Goal: Task Accomplishment & Management: Complete application form

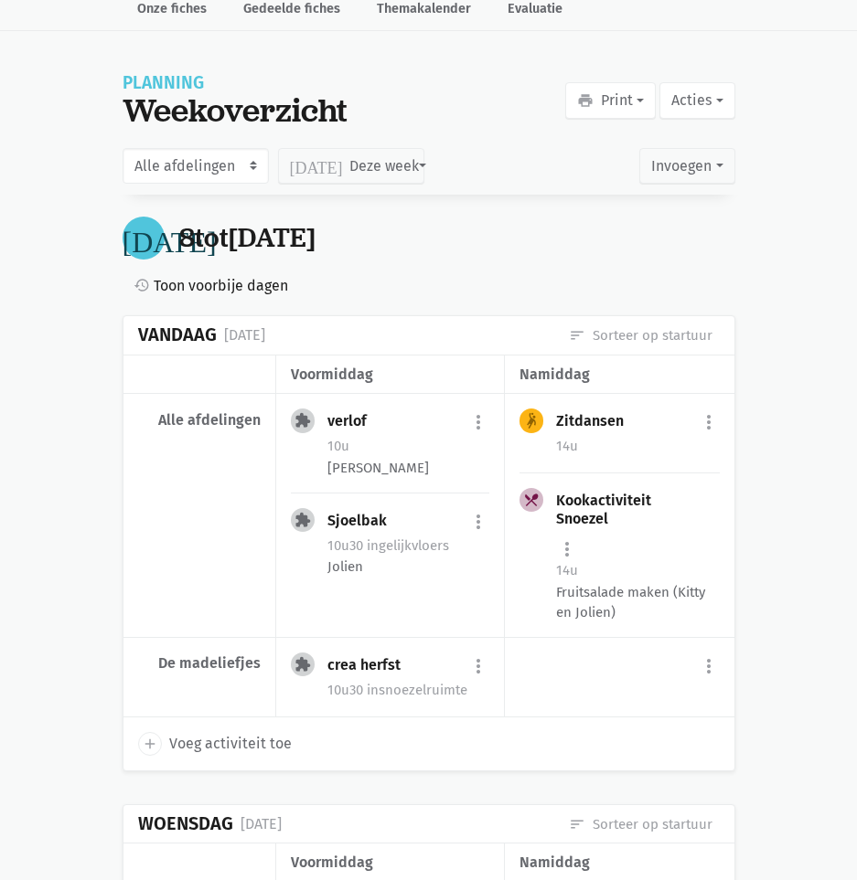
scroll to position [91, 0]
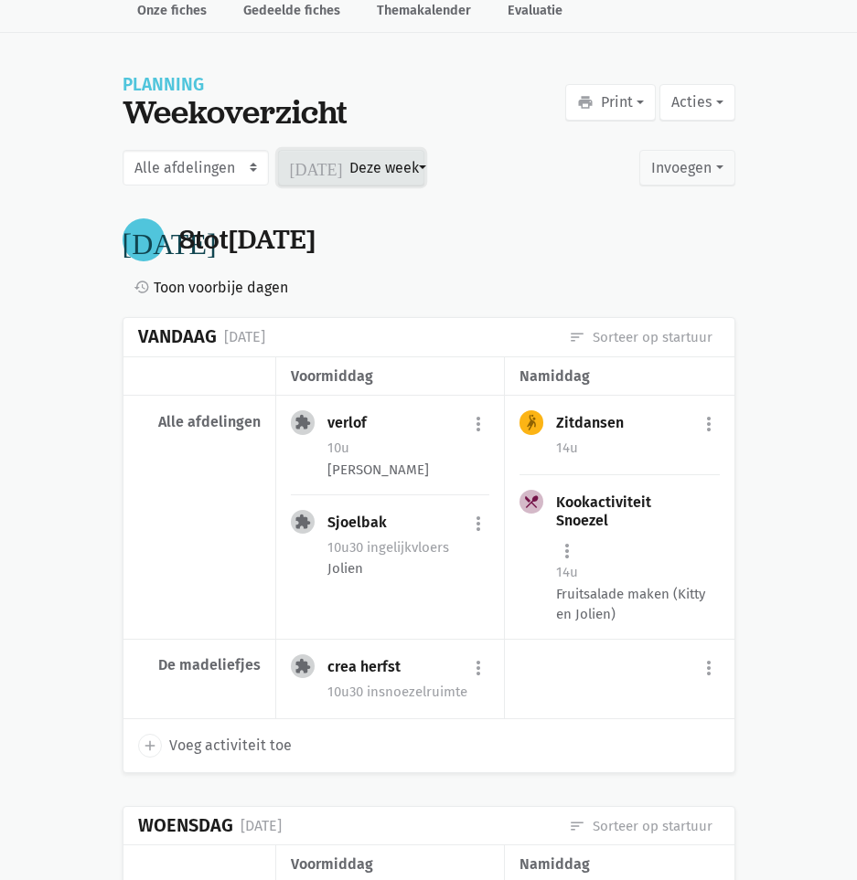
drag, startPoint x: 400, startPoint y: 176, endPoint x: 396, endPoint y: 193, distance: 18.0
click at [399, 176] on button "[DATE] Deze week" at bounding box center [351, 168] width 146 height 37
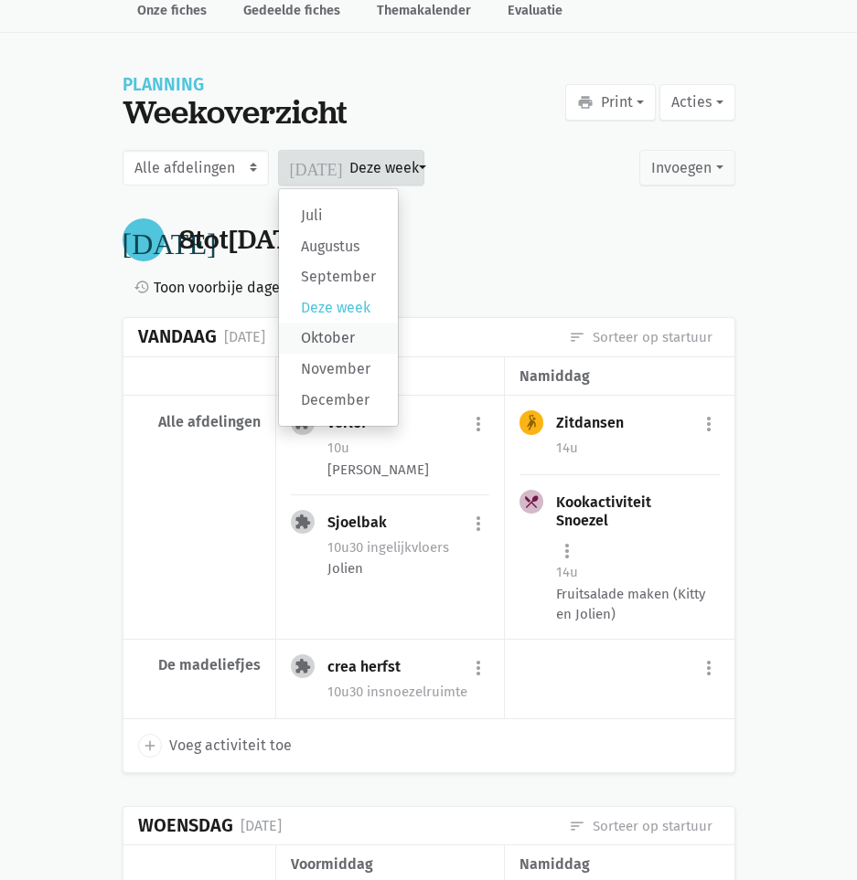
click at [342, 334] on label "Oktober" at bounding box center [338, 338] width 119 height 31
click at [0, 0] on input "Oktober" at bounding box center [0, 0] width 0 height 0
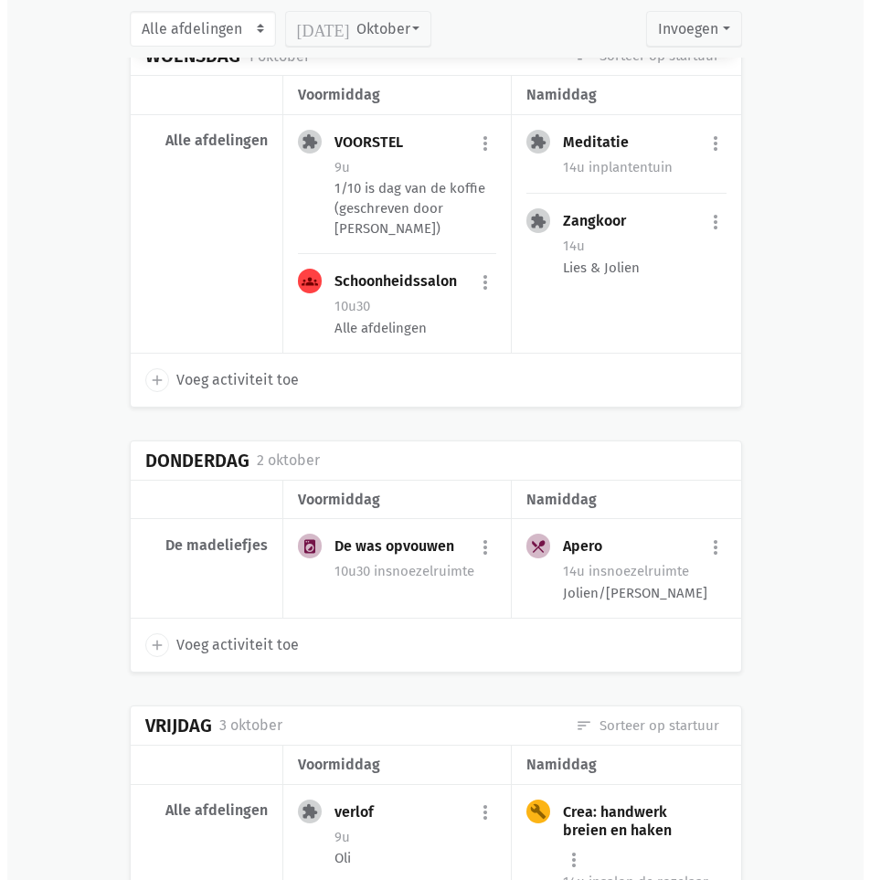
scroll to position [1280, 0]
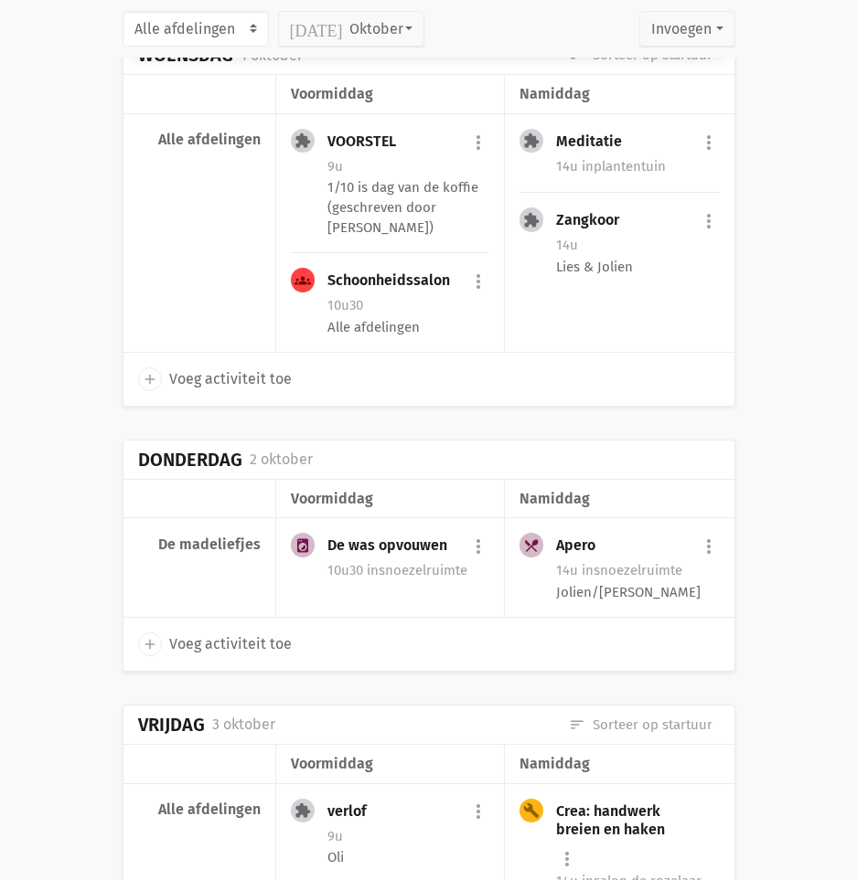
click at [273, 633] on span "Voeg activiteit toe" at bounding box center [230, 645] width 122 height 24
select select "14:00"
select select "15:00"
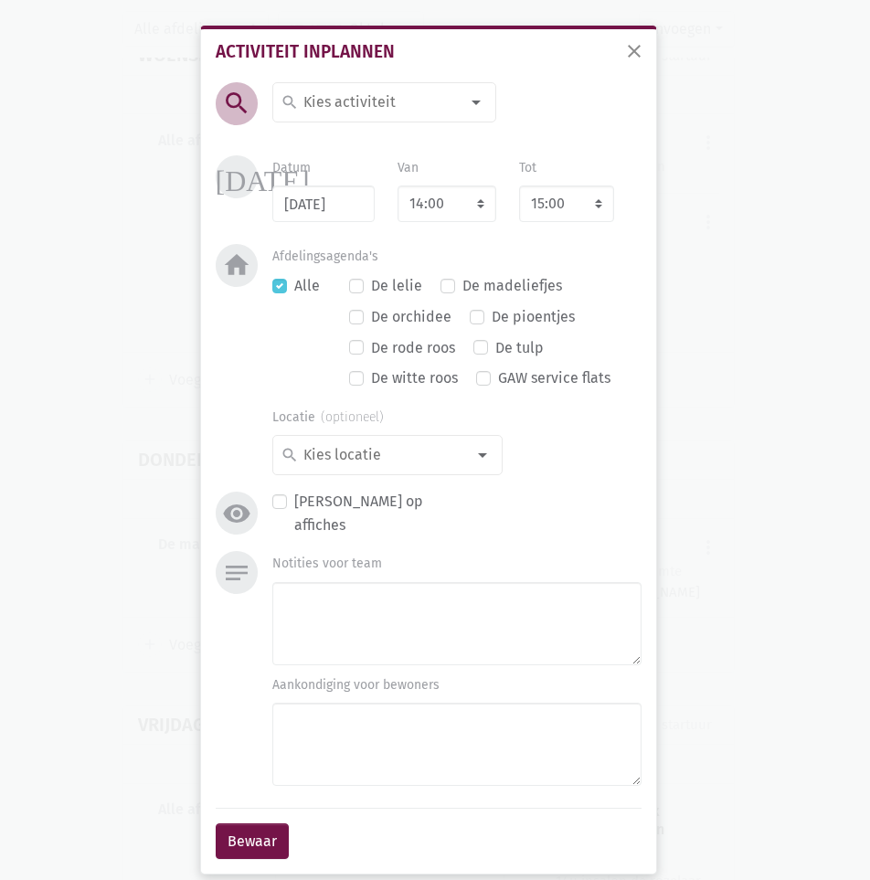
click at [395, 114] on input at bounding box center [380, 103] width 158 height 24
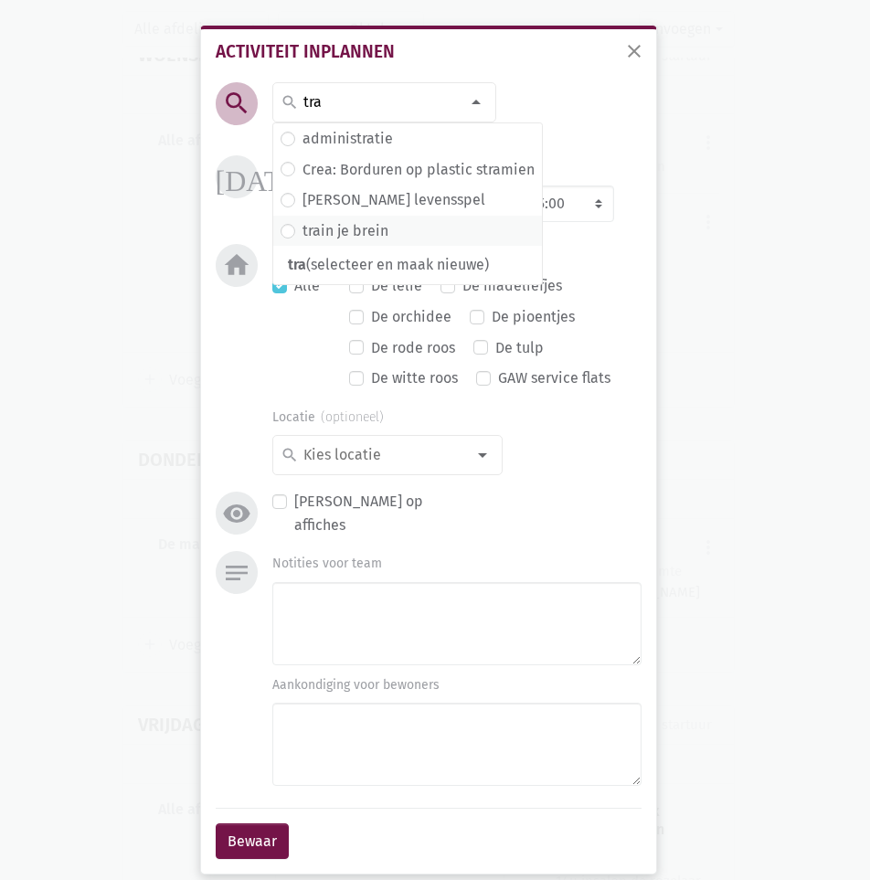
type input "tra"
click at [358, 227] on label "train je brein" at bounding box center [346, 231] width 86 height 24
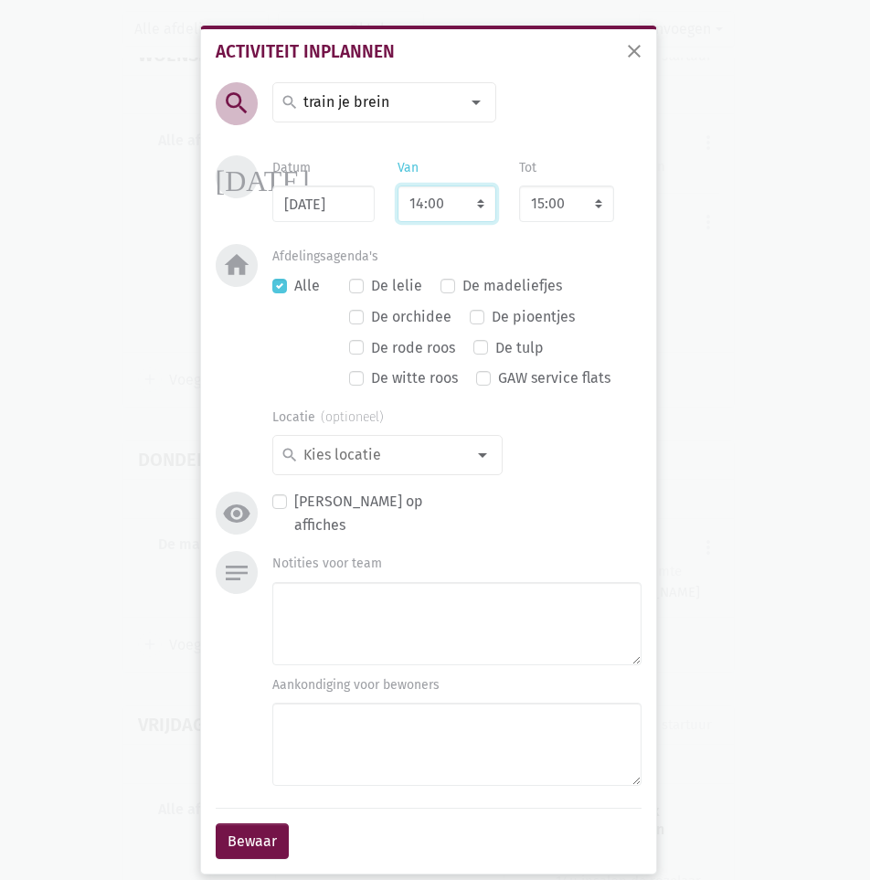
click at [446, 212] on select "7:00 7:15 7:30 7:45 8:00 8:15 8:30 8:45 9:00 9:15 9:30 9:45 10:00 10:15 10:30 1…" at bounding box center [447, 204] width 99 height 37
select select "10:30"
click at [398, 186] on select "7:00 7:15 7:30 7:45 8:00 8:15 8:30 8:45 9:00 9:15 9:30 9:45 10:00 10:15 10:30 1…" at bounding box center [447, 204] width 99 height 37
click at [599, 281] on div "De lelie De madeliefjes De orchidee De pioentjes De rode roos De tulp De witte …" at bounding box center [495, 335] width 292 height 122
select select "11:30"
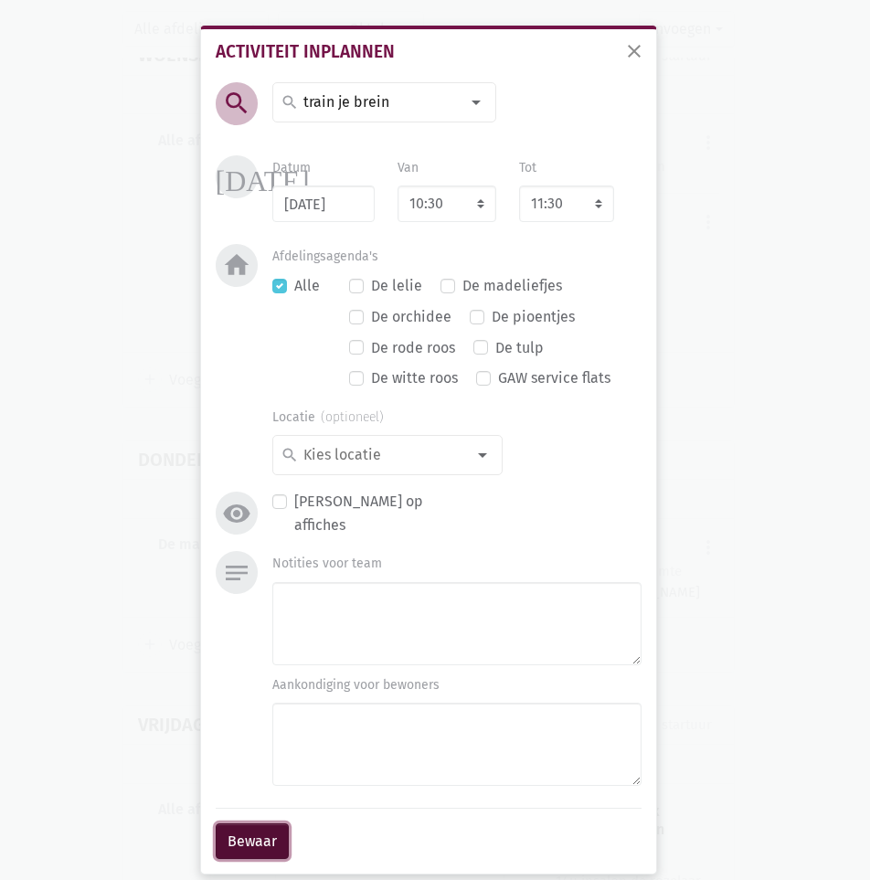
click at [249, 828] on button "Bewaar" at bounding box center [252, 842] width 73 height 37
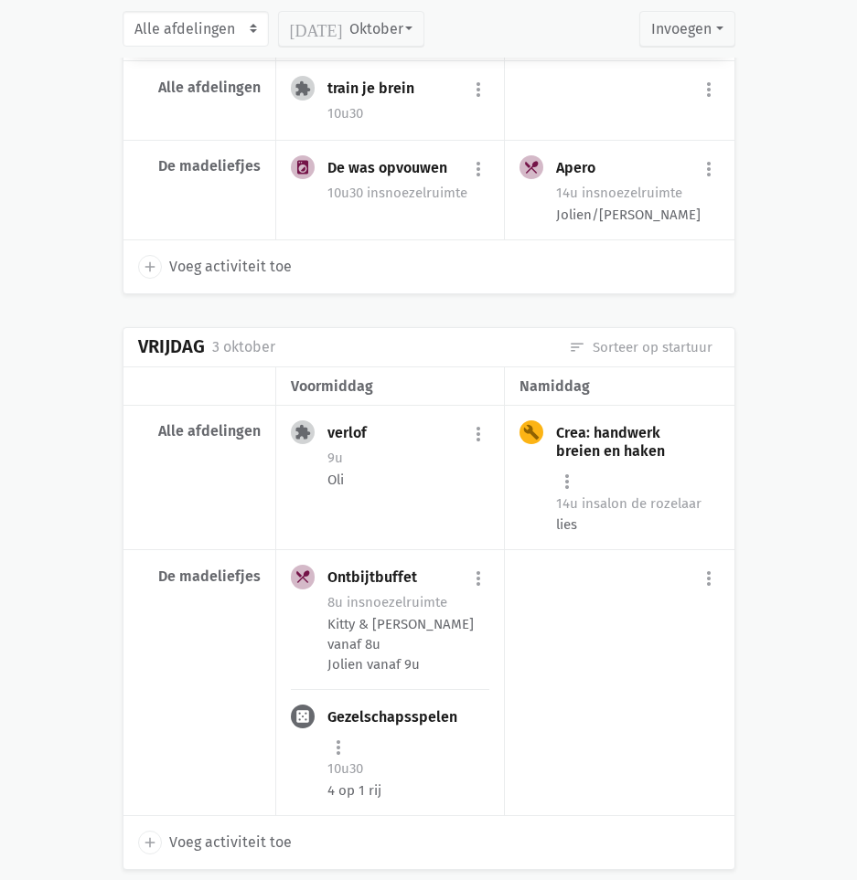
scroll to position [1828, 0]
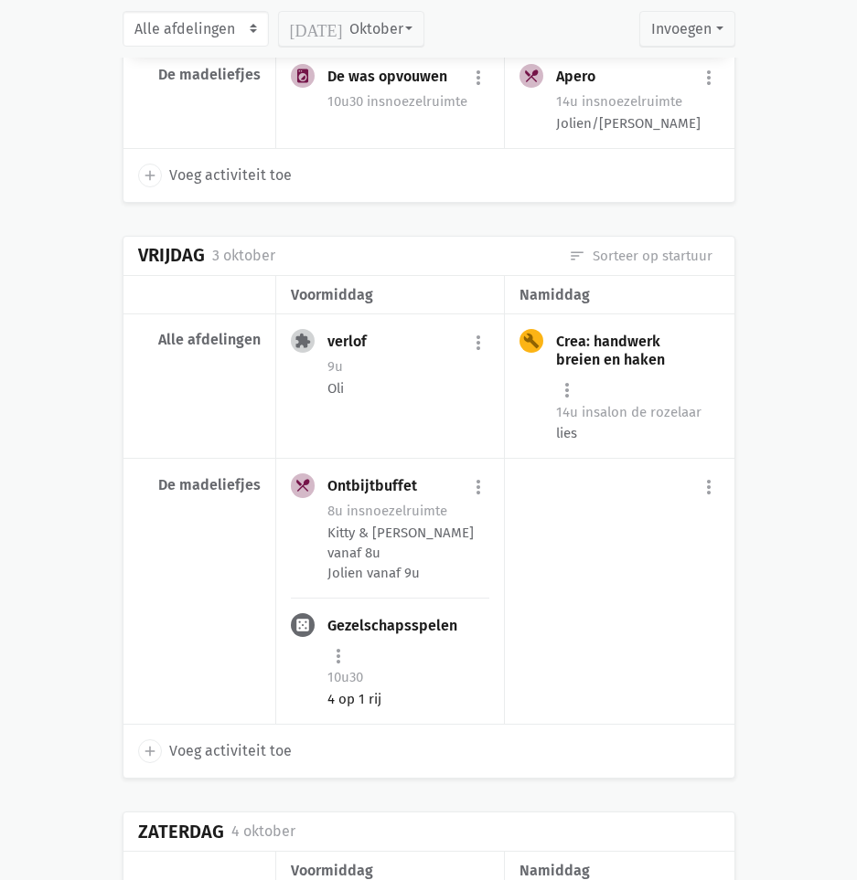
click at [424, 665] on div "10u30" at bounding box center [408, 677] width 163 height 24
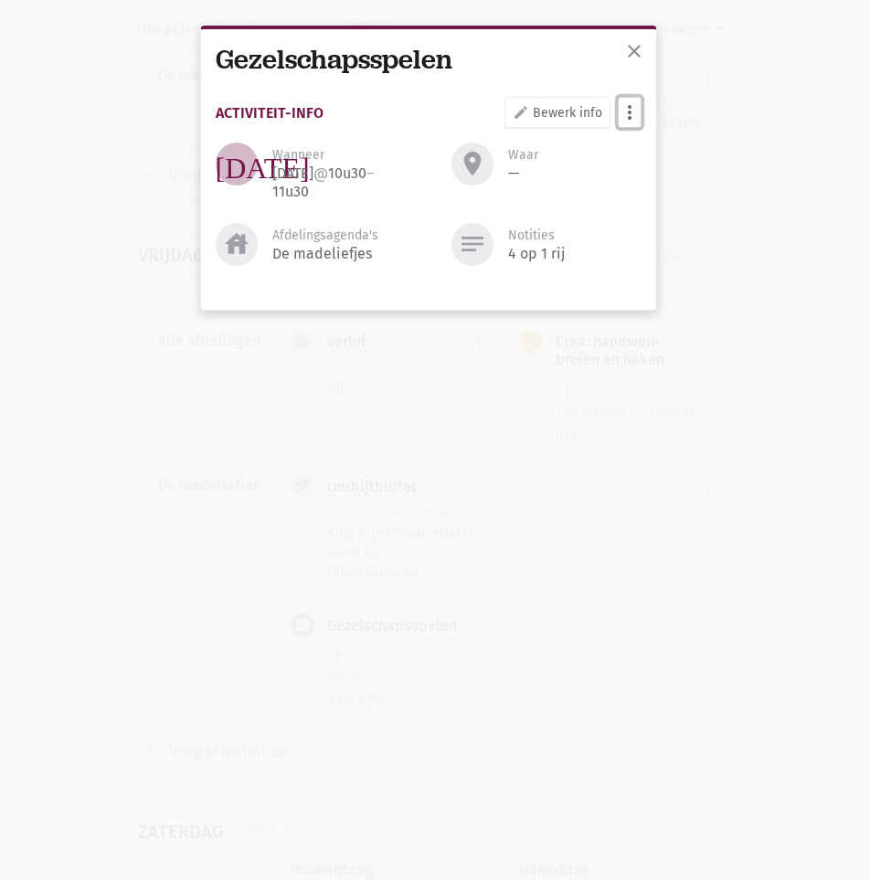
click at [623, 108] on button "more_vert" at bounding box center [630, 112] width 24 height 31
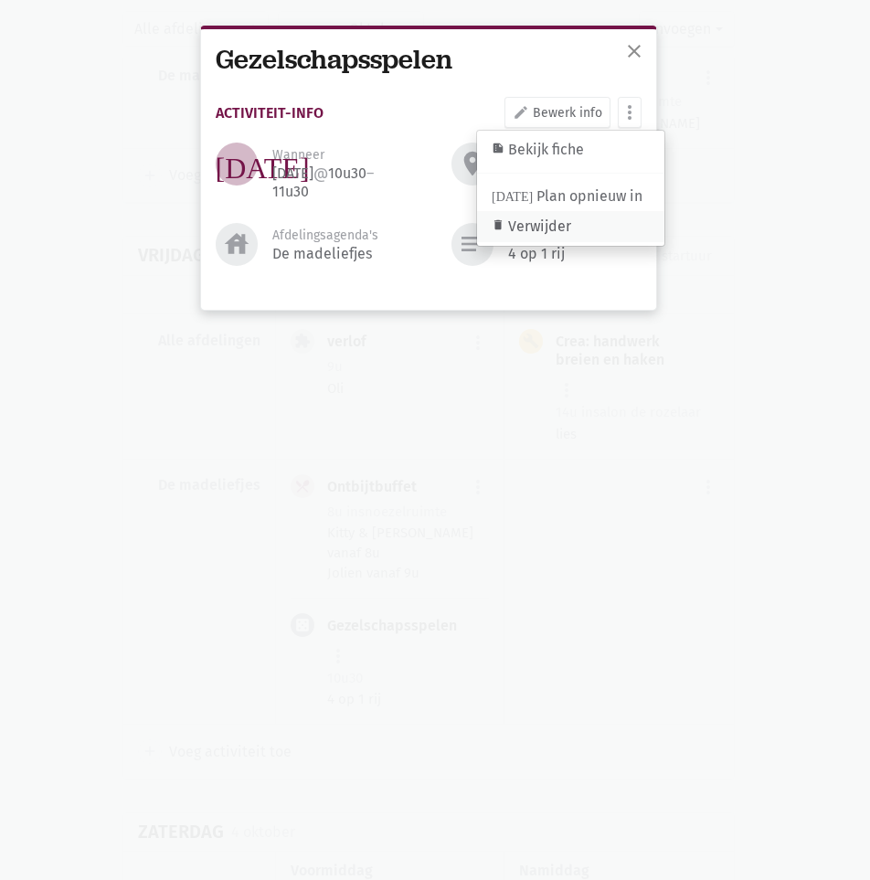
click at [581, 226] on link "delete Verwijder" at bounding box center [570, 226] width 187 height 31
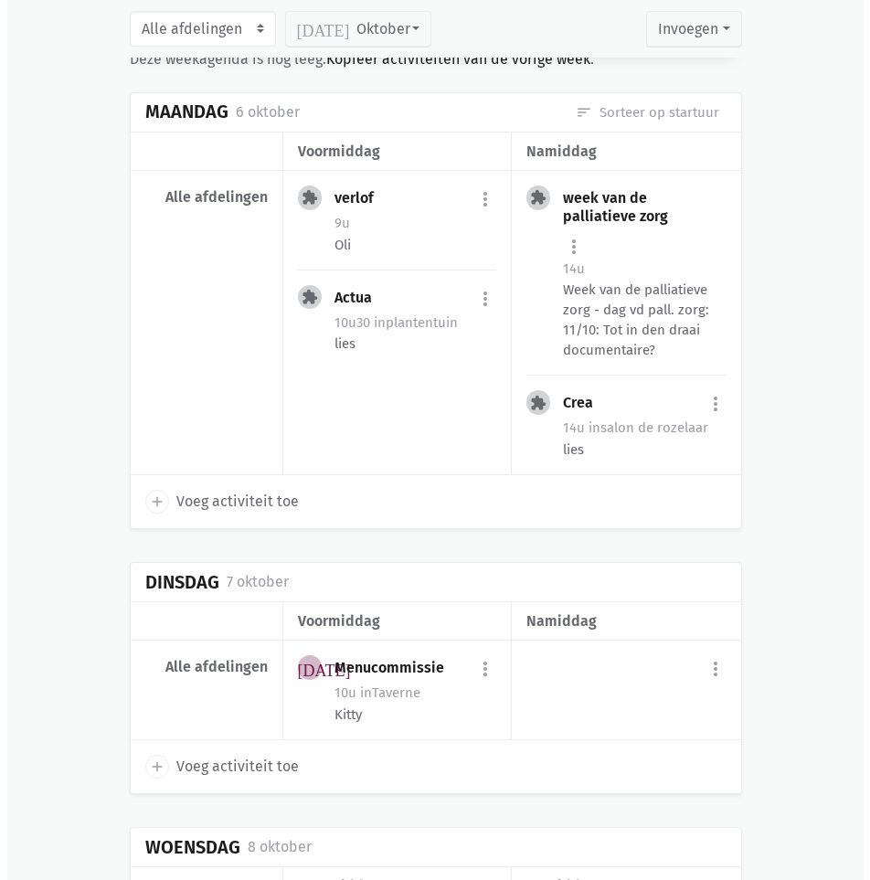
scroll to position [3108, 0]
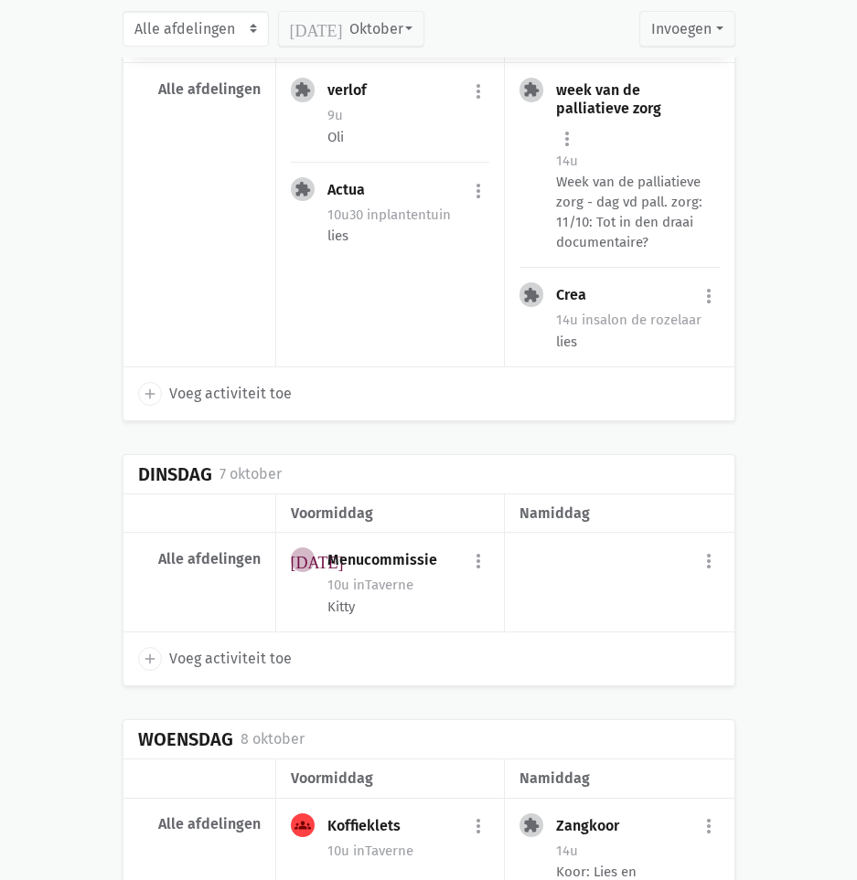
click at [216, 647] on span "Voeg activiteit toe" at bounding box center [230, 659] width 122 height 24
select select "14:00"
select select "15:00"
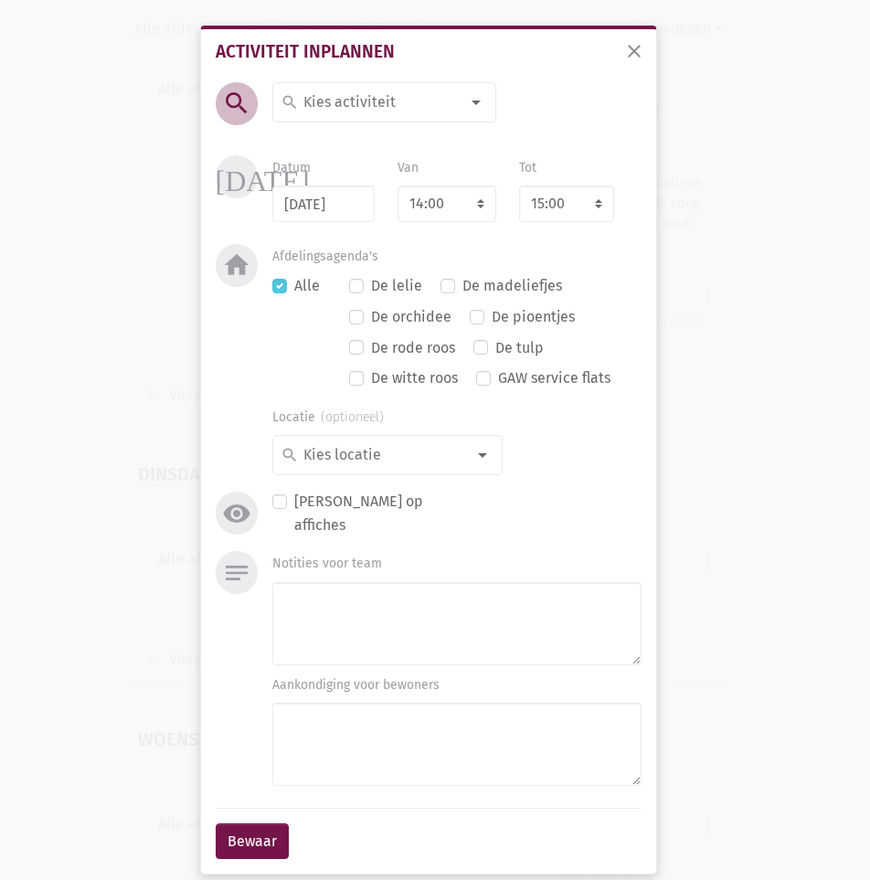
click at [365, 116] on div "search" at bounding box center [384, 102] width 224 height 40
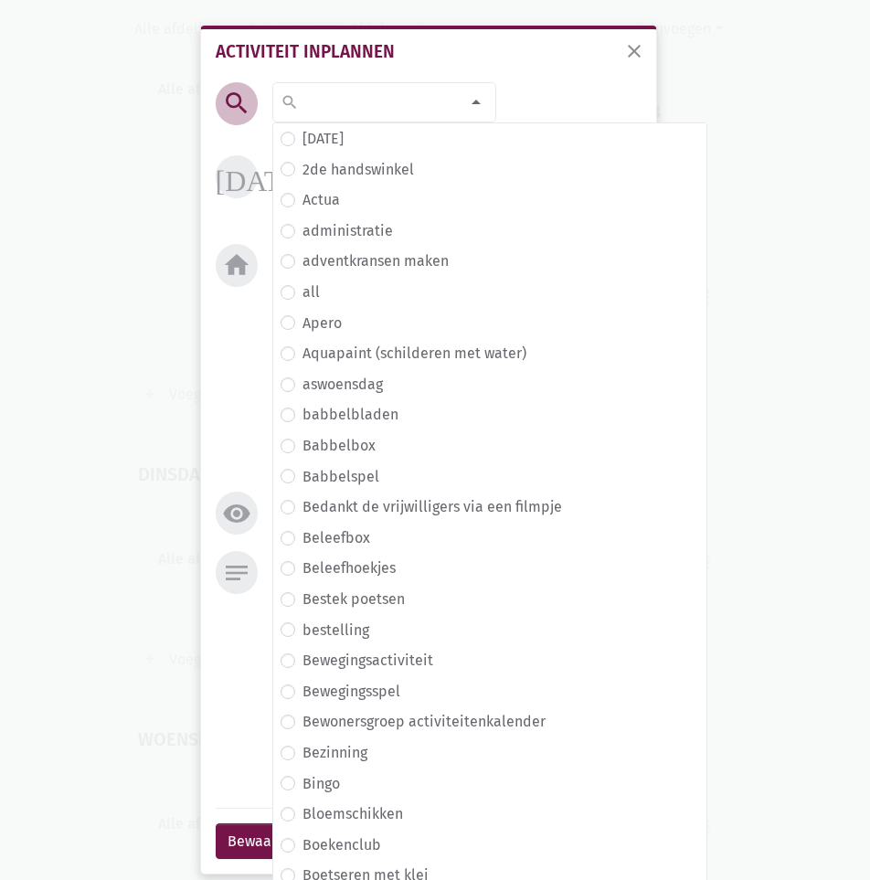
click at [380, 96] on input at bounding box center [380, 103] width 158 height 24
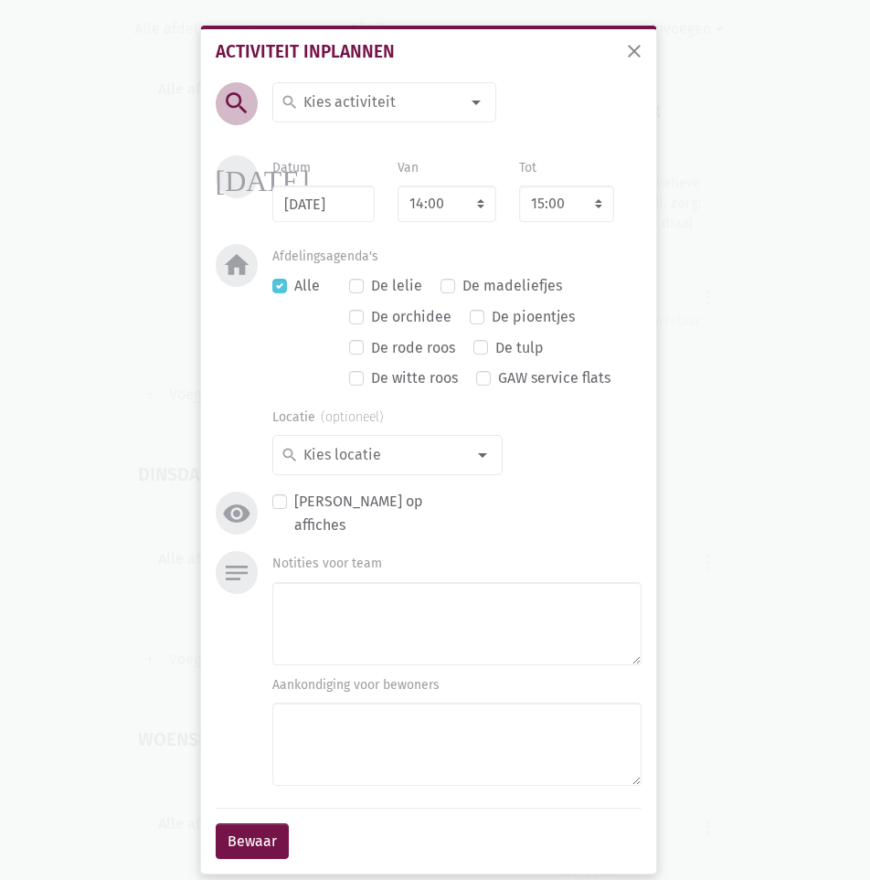
click at [380, 96] on input at bounding box center [380, 103] width 158 height 24
type input "zitdan"
click at [378, 170] on span "Zitdansen" at bounding box center [401, 170] width 240 height 24
click at [240, 829] on button "Bewaar" at bounding box center [252, 842] width 73 height 37
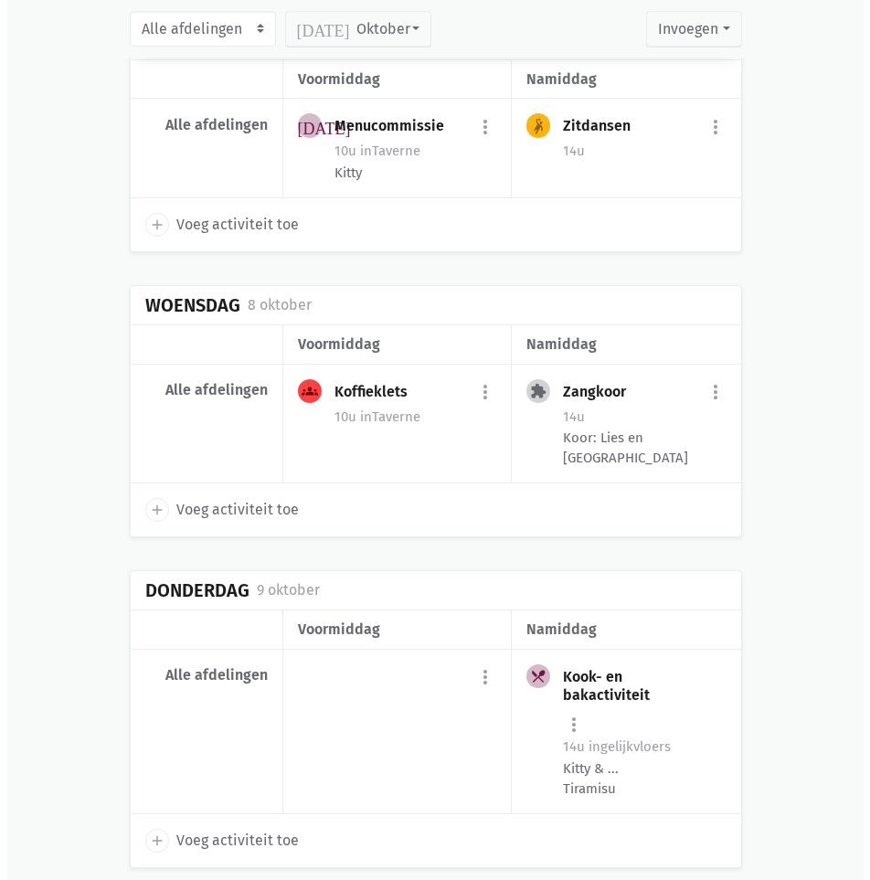
scroll to position [3592, 0]
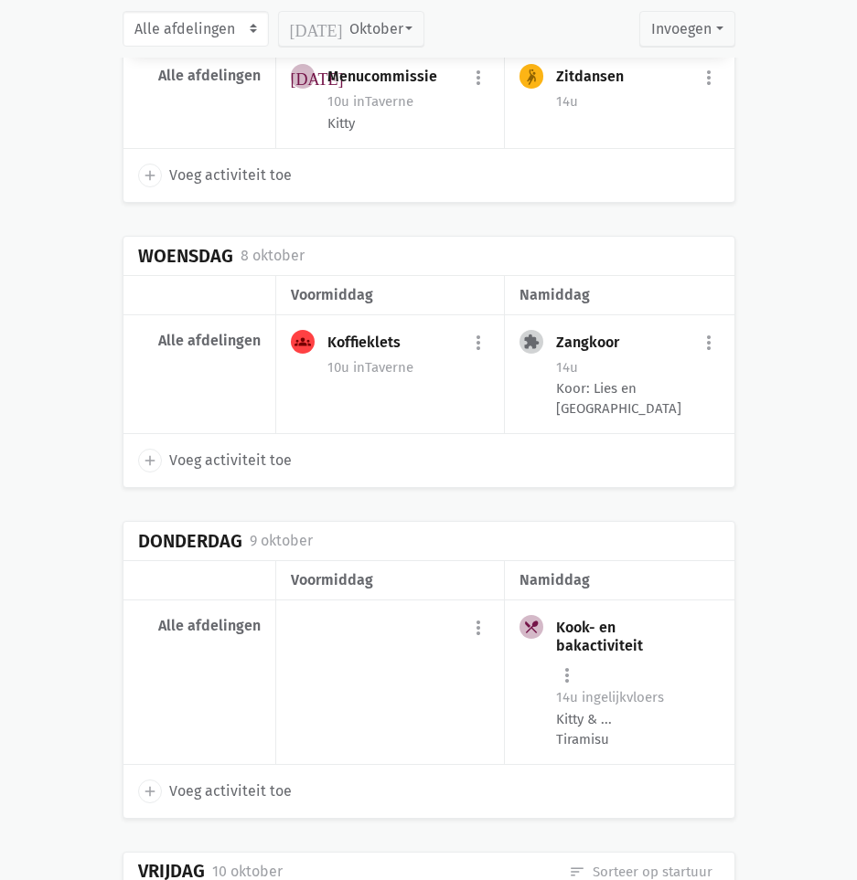
click at [232, 780] on span "Voeg activiteit toe" at bounding box center [230, 792] width 122 height 24
select select "14:00"
select select "15:00"
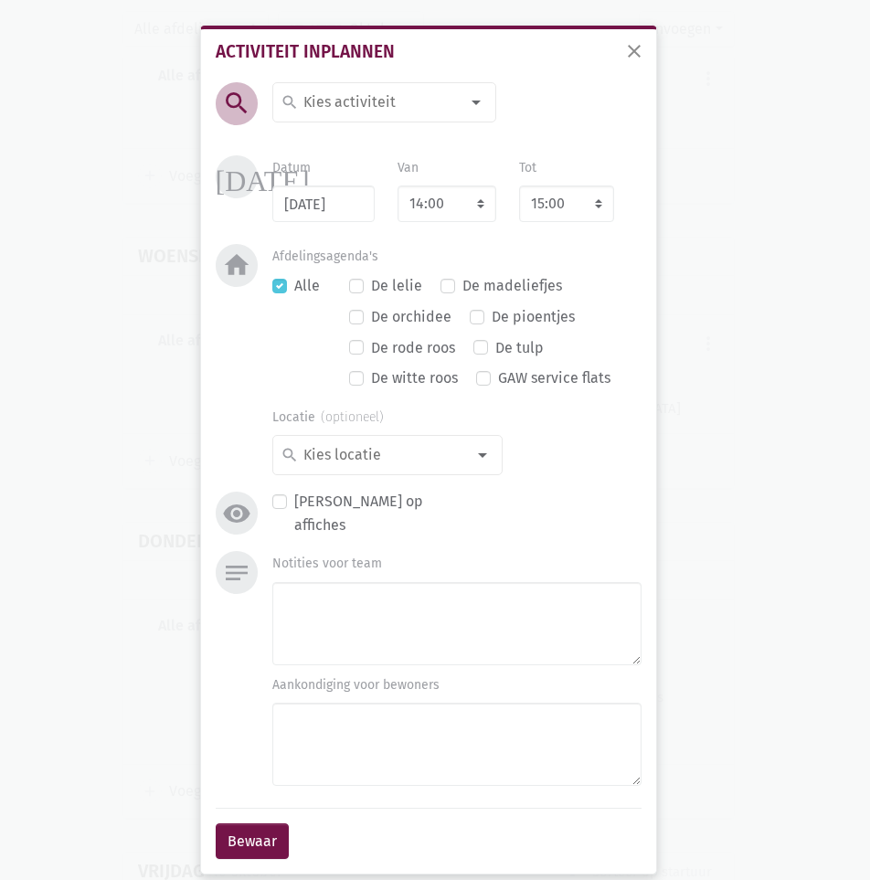
click at [380, 93] on input at bounding box center [380, 103] width 158 height 24
type input "train"
click at [388, 133] on span "train je brein" at bounding box center [395, 139] width 229 height 24
click at [430, 197] on select "7:00 7:15 7:30 7:45 8:00 8:15 8:30 8:45 9:00 9:15 9:30 9:45 10:00 10:15 10:30 1…" at bounding box center [447, 204] width 99 height 37
select select "10:30"
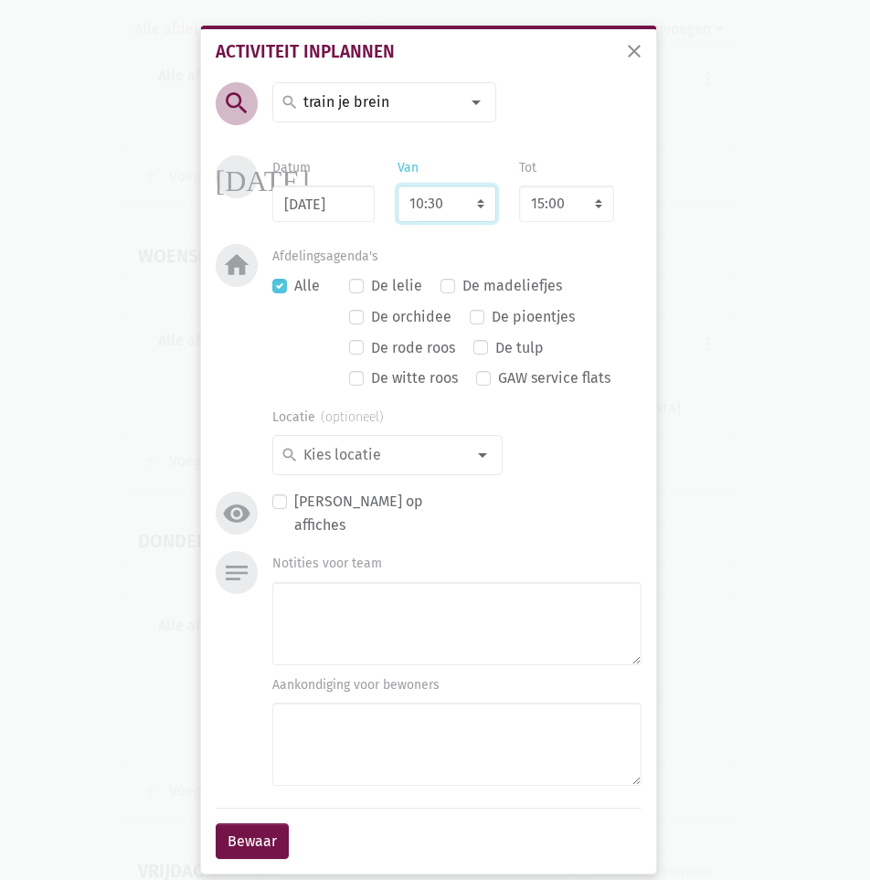
click at [398, 186] on select "7:00 7:15 7:30 7:45 8:00 8:15 8:30 8:45 9:00 9:15 9:30 9:45 10:00 10:15 10:30 1…" at bounding box center [447, 204] width 99 height 37
select select "11:30"
click at [583, 159] on div "Tot 8:00 8:15 8:30 8:45 9:00 9:15 9:30 9:45 10:00 10:15 10:30 10:45 11:00 11:15…" at bounding box center [566, 188] width 95 height 67
click at [248, 812] on div "Bewaar" at bounding box center [429, 841] width 426 height 67
click at [244, 831] on button "Bewaar" at bounding box center [252, 842] width 73 height 37
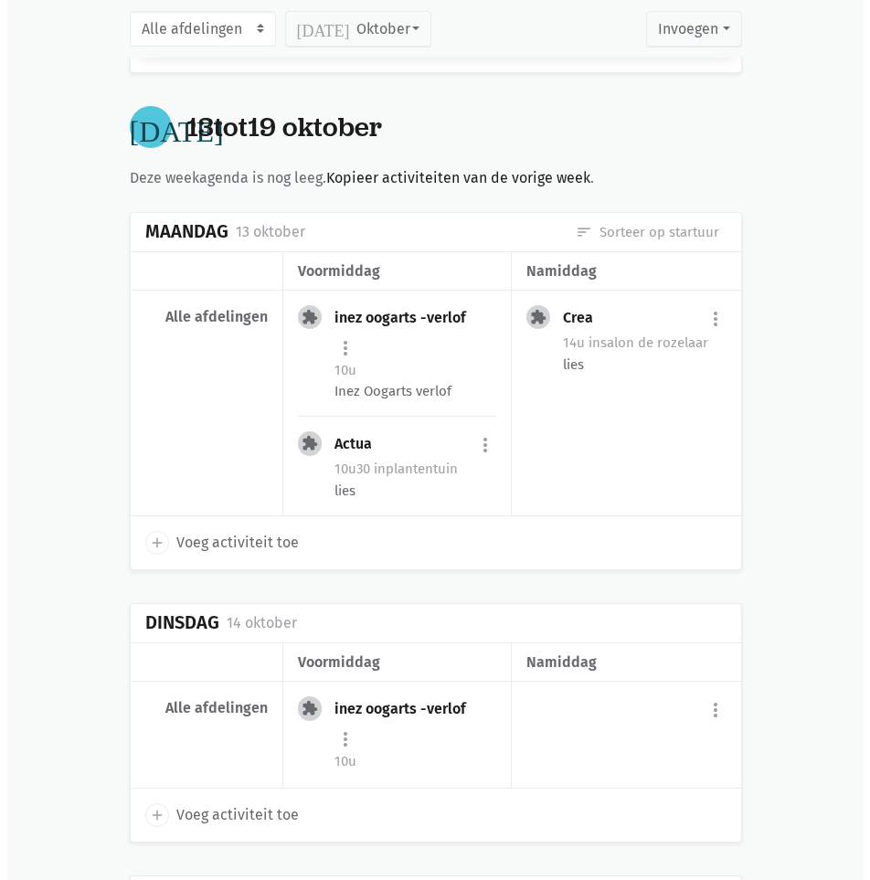
scroll to position [5060, 0]
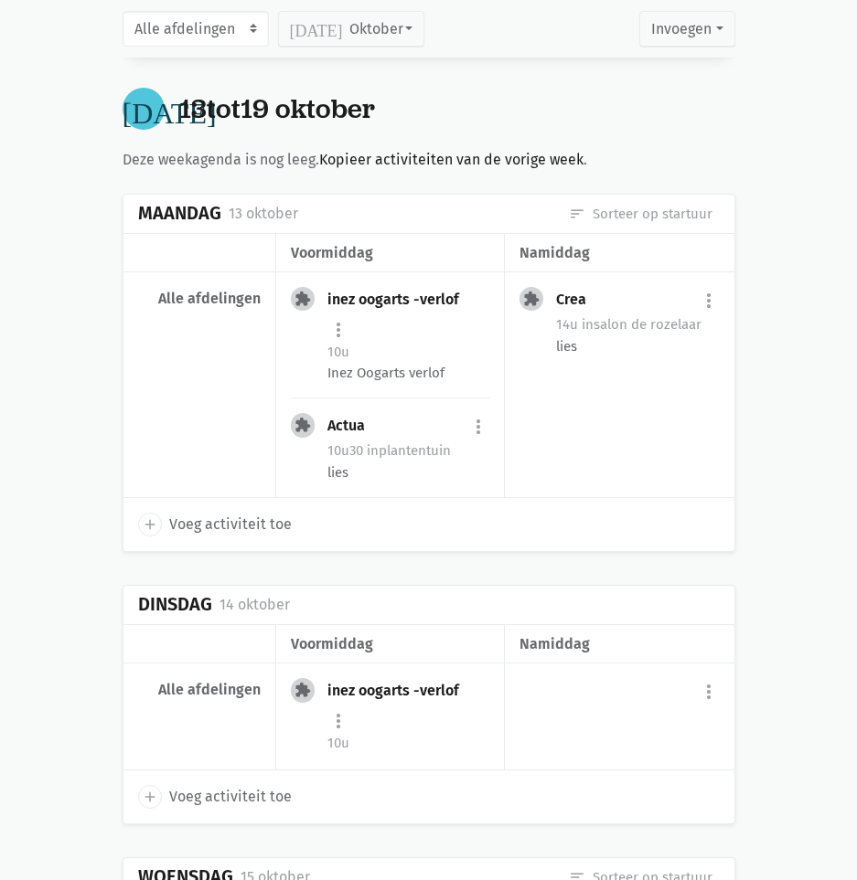
click at [261, 785] on span "Voeg activiteit toe" at bounding box center [230, 797] width 122 height 24
select select "14:00"
select select "15:00"
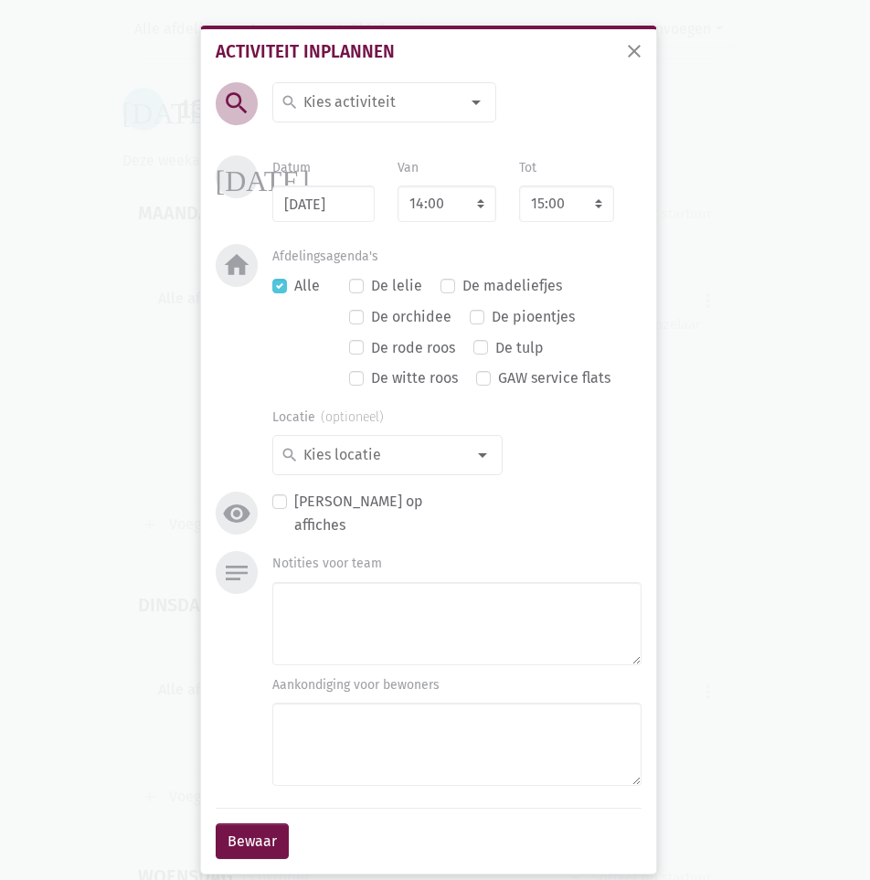
click at [393, 95] on input at bounding box center [380, 103] width 158 height 24
type input "zitdan"
click at [371, 168] on span "Zitdansen" at bounding box center [401, 170] width 240 height 24
click at [254, 845] on button "Bewaar" at bounding box center [252, 842] width 73 height 37
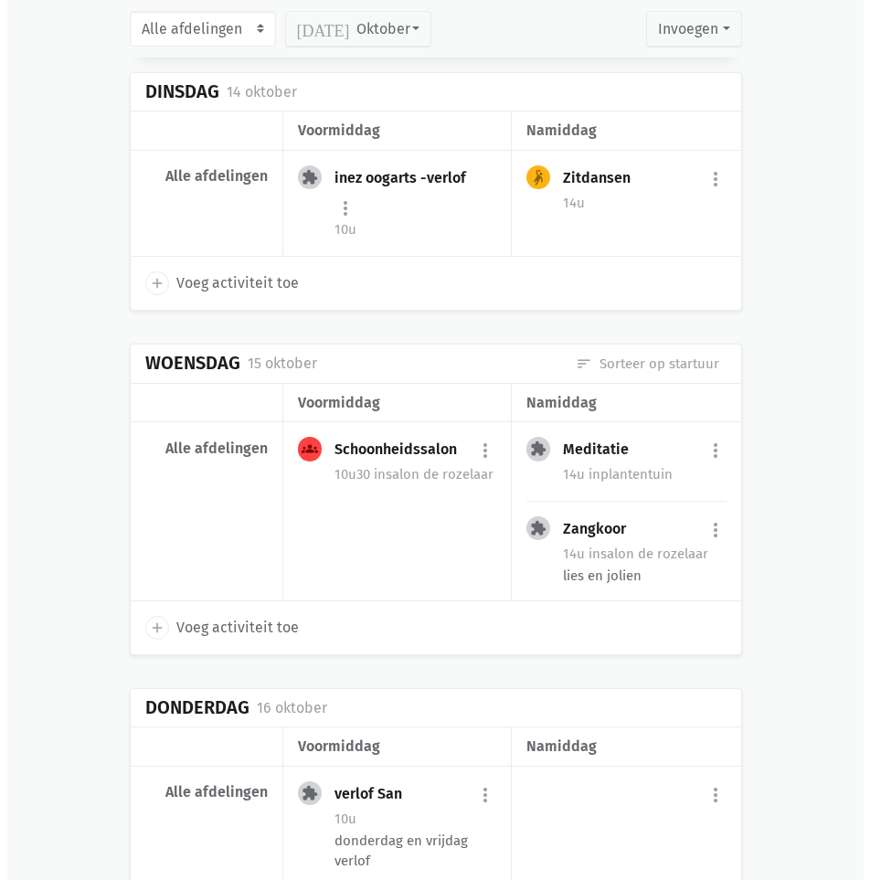
scroll to position [5577, 0]
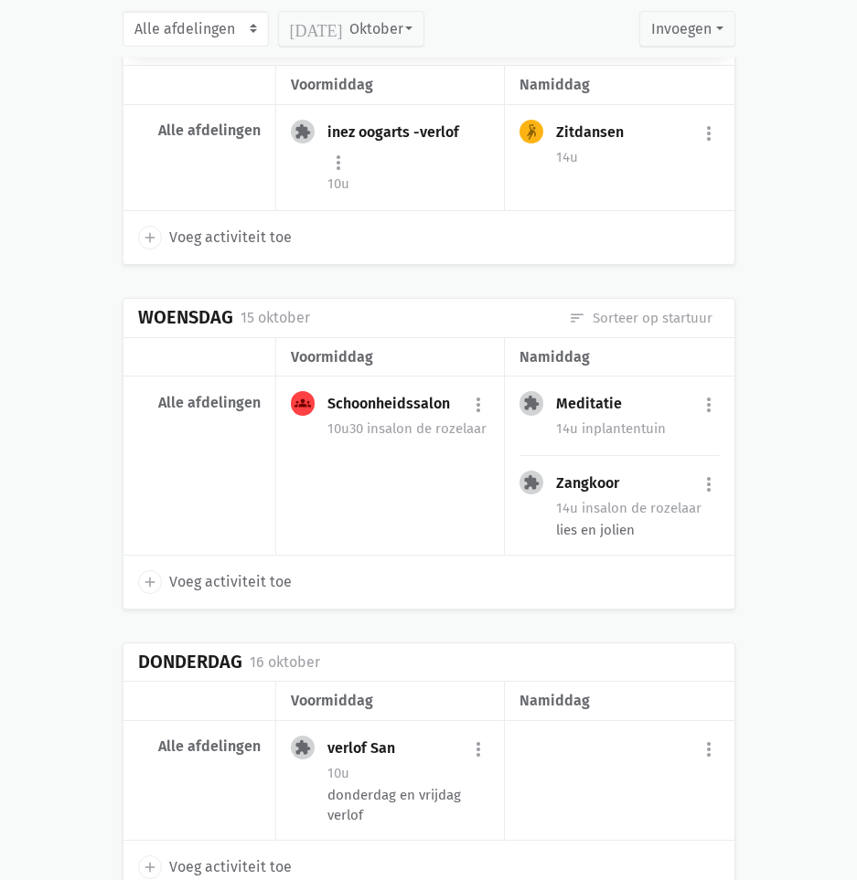
click at [247, 856] on span "Voeg activiteit toe" at bounding box center [230, 868] width 122 height 24
select select "14:00"
select select "15:00"
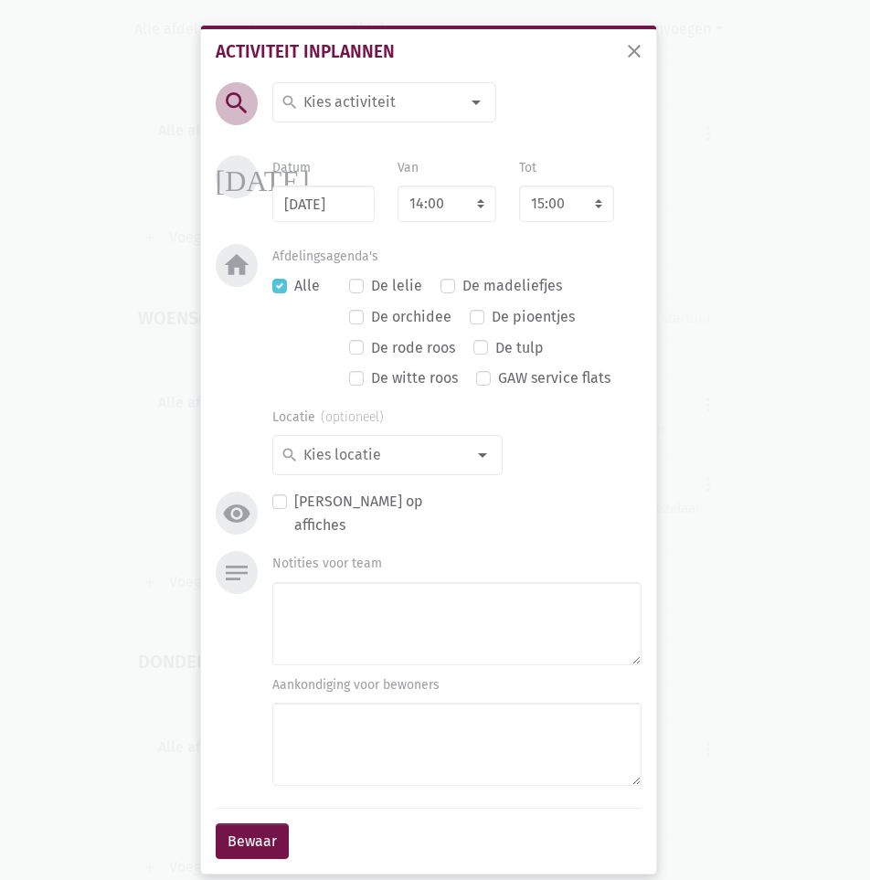
click at [367, 108] on input at bounding box center [380, 103] width 158 height 24
type input "train"
click at [372, 142] on label "train je brein" at bounding box center [346, 139] width 86 height 24
drag, startPoint x: 452, startPoint y: 197, endPoint x: 454, endPoint y: 210, distance: 14.0
click at [452, 197] on select "7:00 7:15 7:30 7:45 8:00 8:15 8:30 8:45 9:00 9:15 9:30 9:45 10:00 10:15 10:30 1…" at bounding box center [447, 204] width 99 height 37
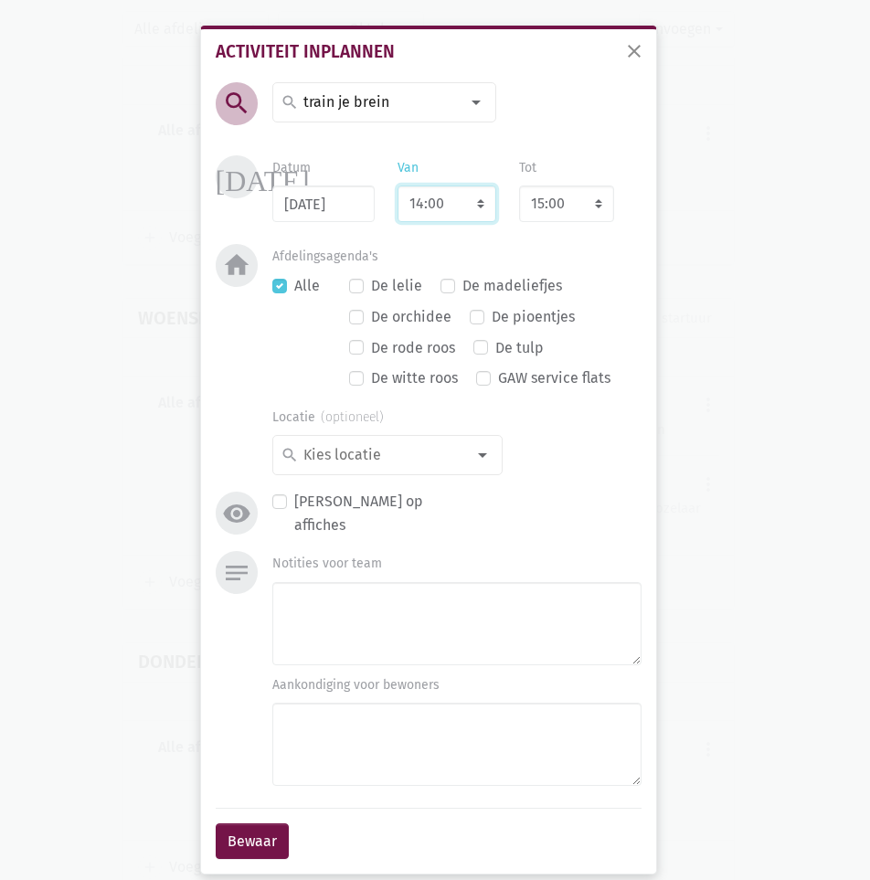
select select "10:30"
click at [398, 186] on select "7:00 7:15 7:30 7:45 8:00 8:15 8:30 8:45 9:00 9:15 9:30 9:45 10:00 10:15 10:30 1…" at bounding box center [447, 204] width 99 height 37
click at [598, 289] on div "De lelie De madeliefjes De orchidee De pioentjes De rode roos De tulp De witte …" at bounding box center [495, 335] width 292 height 122
select select "11:30"
click at [241, 830] on button "Bewaar" at bounding box center [252, 842] width 73 height 37
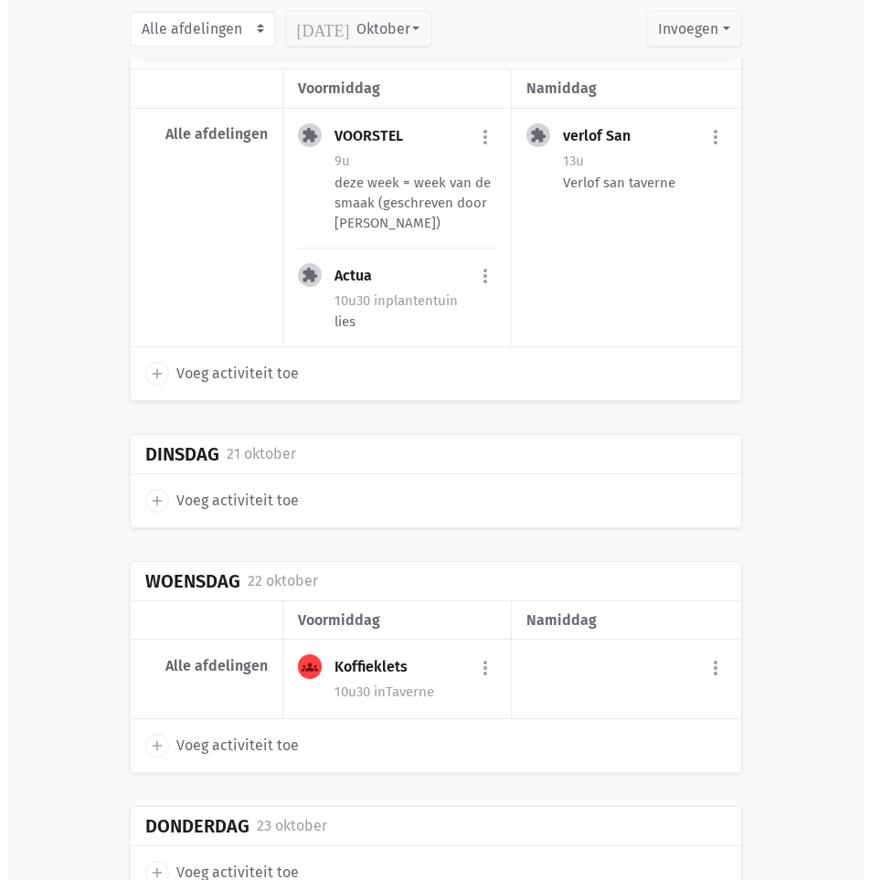
scroll to position [7245, 0]
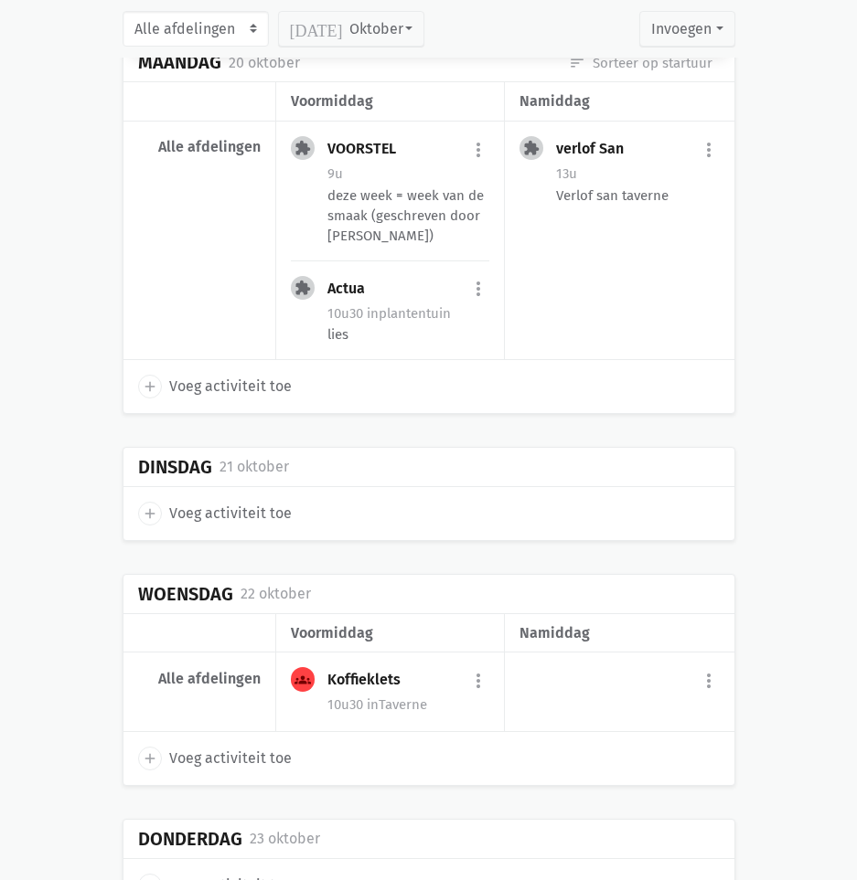
click at [235, 502] on span "Voeg activiteit toe" at bounding box center [230, 514] width 122 height 24
select select "14:00"
select select "15:00"
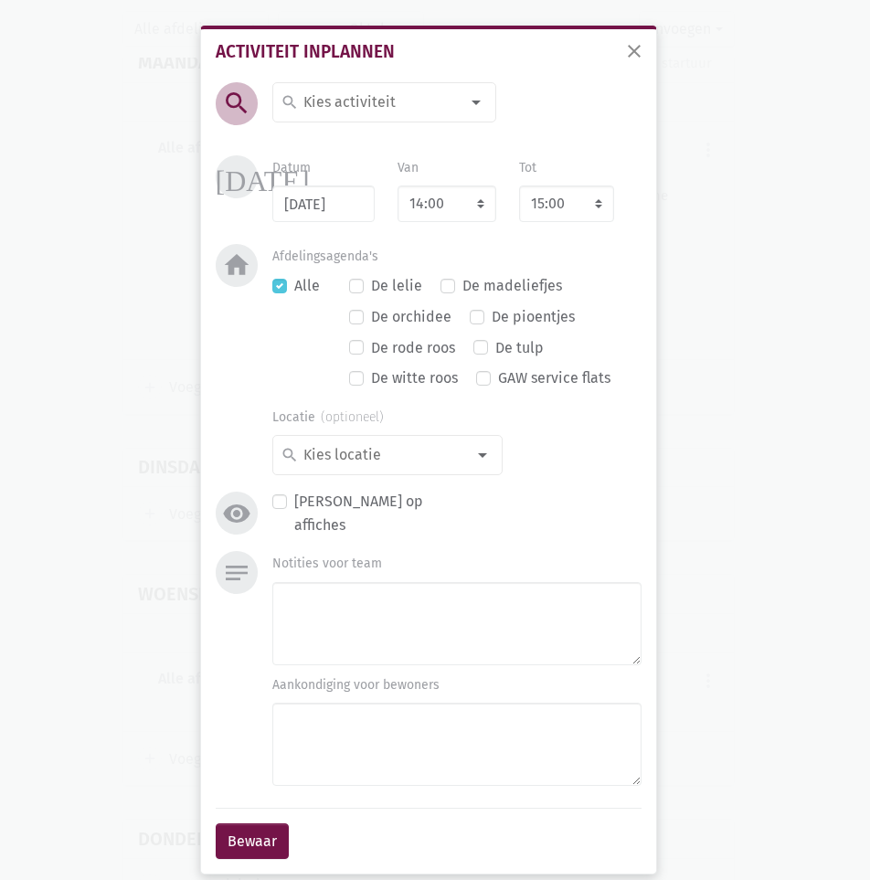
click at [345, 94] on input at bounding box center [380, 103] width 158 height 24
type input "zitdan"
click at [337, 173] on label "Zitdansen" at bounding box center [336, 170] width 66 height 24
click at [269, 831] on button "Bewaar" at bounding box center [252, 842] width 73 height 37
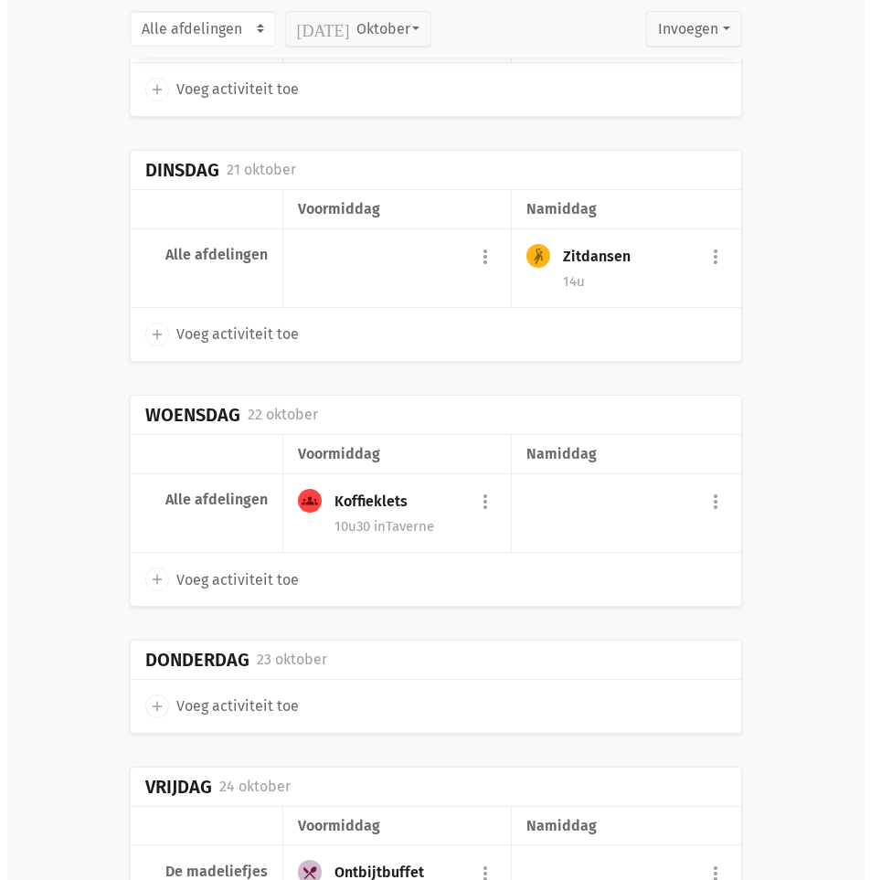
scroll to position [7562, 0]
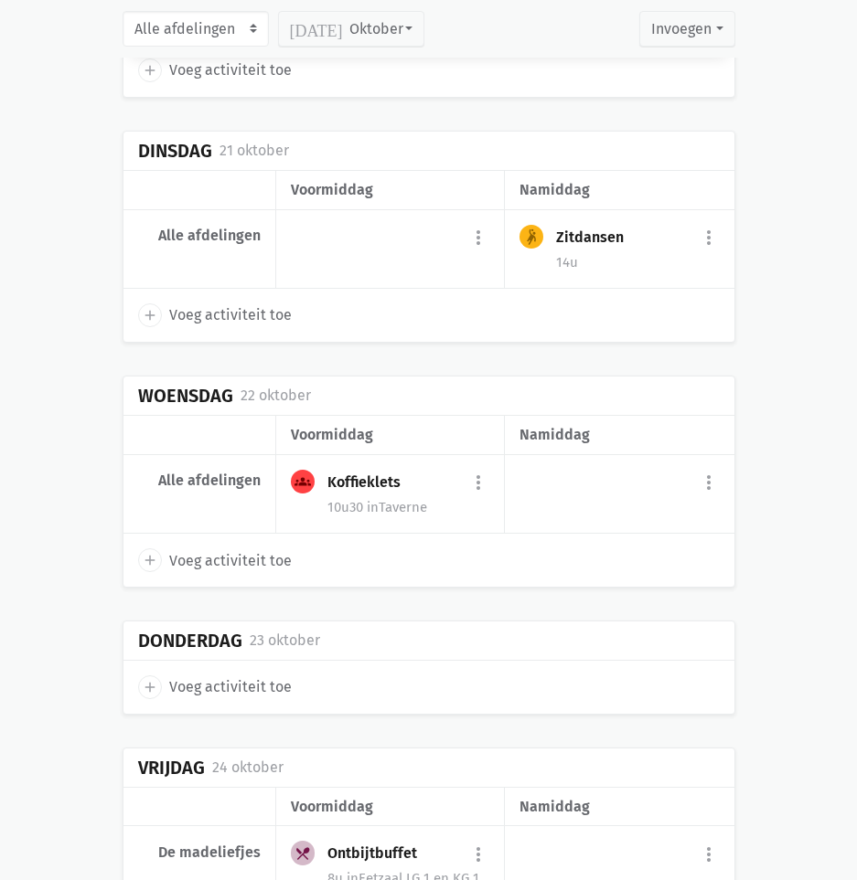
click at [220, 676] on span "Voeg activiteit toe" at bounding box center [230, 688] width 122 height 24
select select "14:00"
select select "15:00"
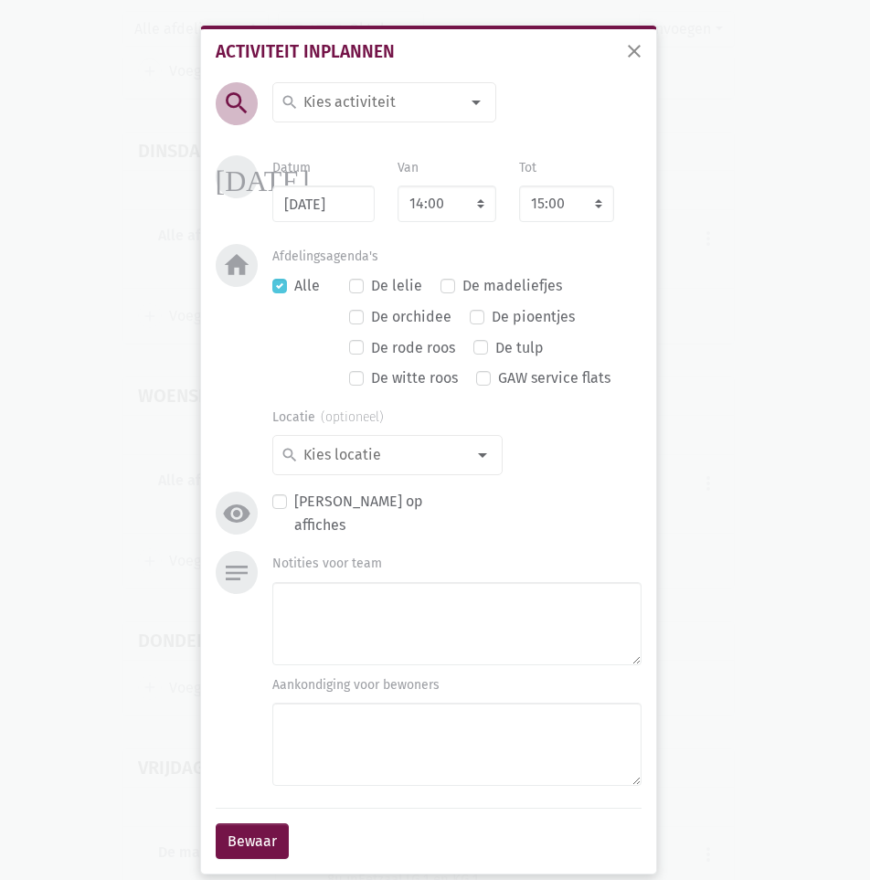
click at [357, 97] on input at bounding box center [380, 103] width 158 height 24
type input "train"
click at [387, 133] on span "train je brein" at bounding box center [395, 139] width 229 height 24
click at [438, 193] on select "7:00 7:15 7:30 7:45 8:00 8:15 8:30 8:45 9:00 9:15 9:30 9:45 10:00 10:15 10:30 1…" at bounding box center [447, 204] width 99 height 37
select select "10:30"
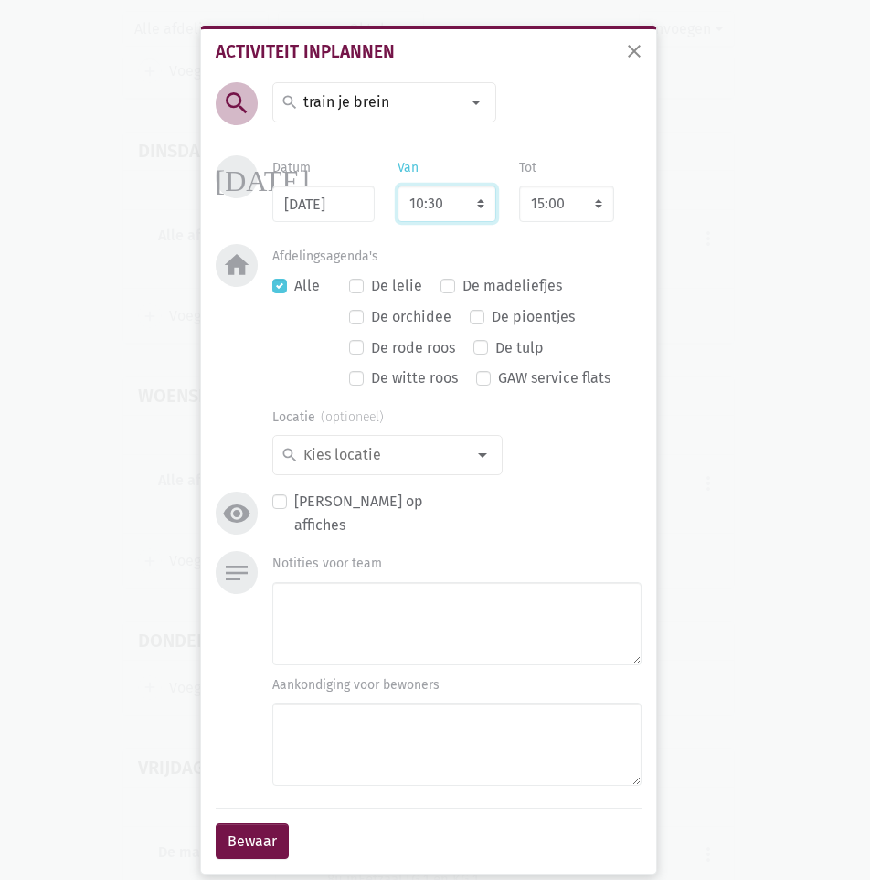
click at [398, 186] on select "7:00 7:15 7:30 7:45 8:00 8:15 8:30 8:45 9:00 9:15 9:30 9:45 10:00 10:15 10:30 1…" at bounding box center [447, 204] width 99 height 37
click at [553, 282] on div "De lelie De madeliefjes De orchidee De pioentjes De rode roos De tulp De witte …" at bounding box center [495, 335] width 292 height 122
select select "11:30"
click at [258, 824] on button "Bewaar" at bounding box center [252, 842] width 73 height 37
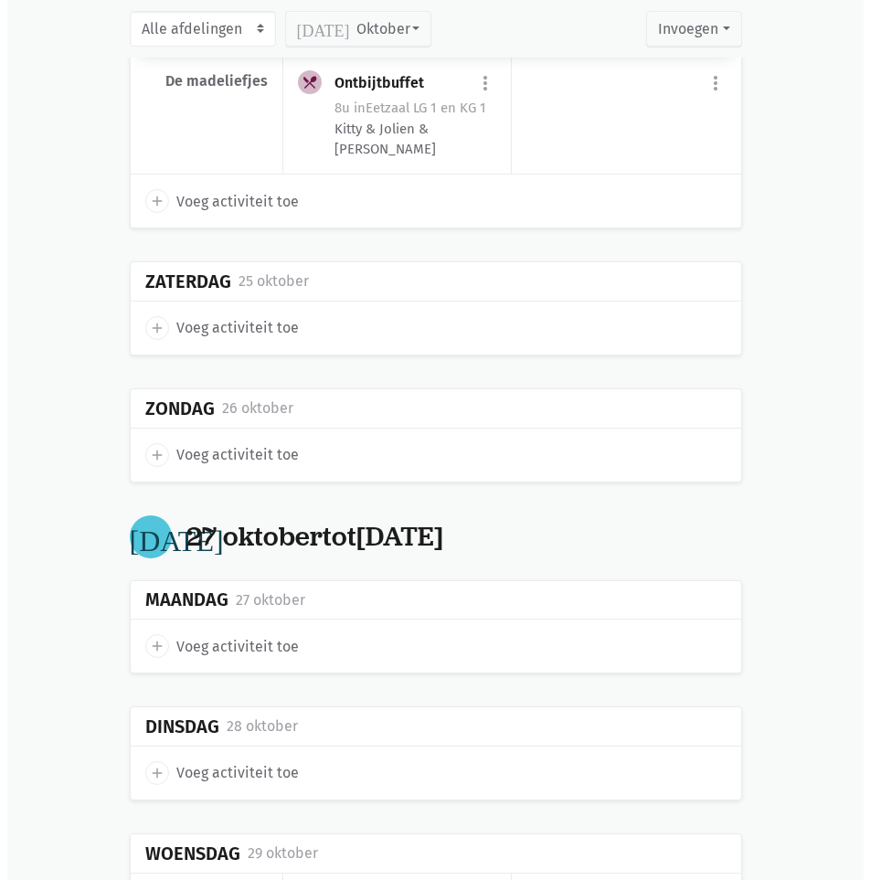
scroll to position [8509, 0]
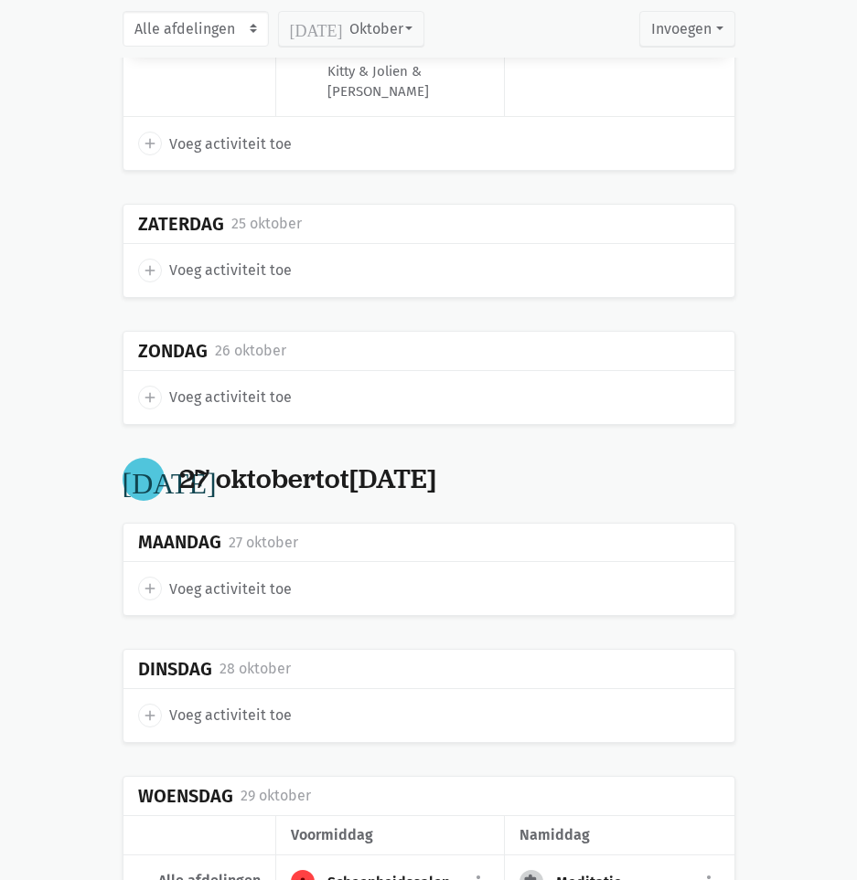
click at [253, 704] on span "Voeg activiteit toe" at bounding box center [230, 716] width 122 height 24
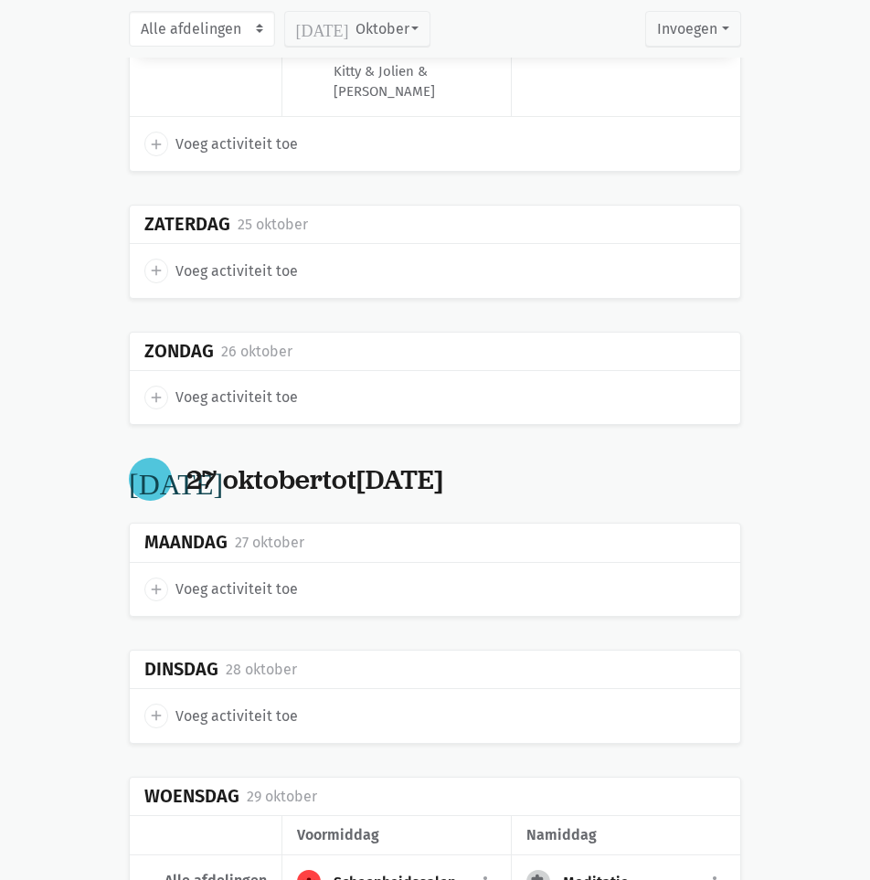
select select "14:00"
select select "15:00"
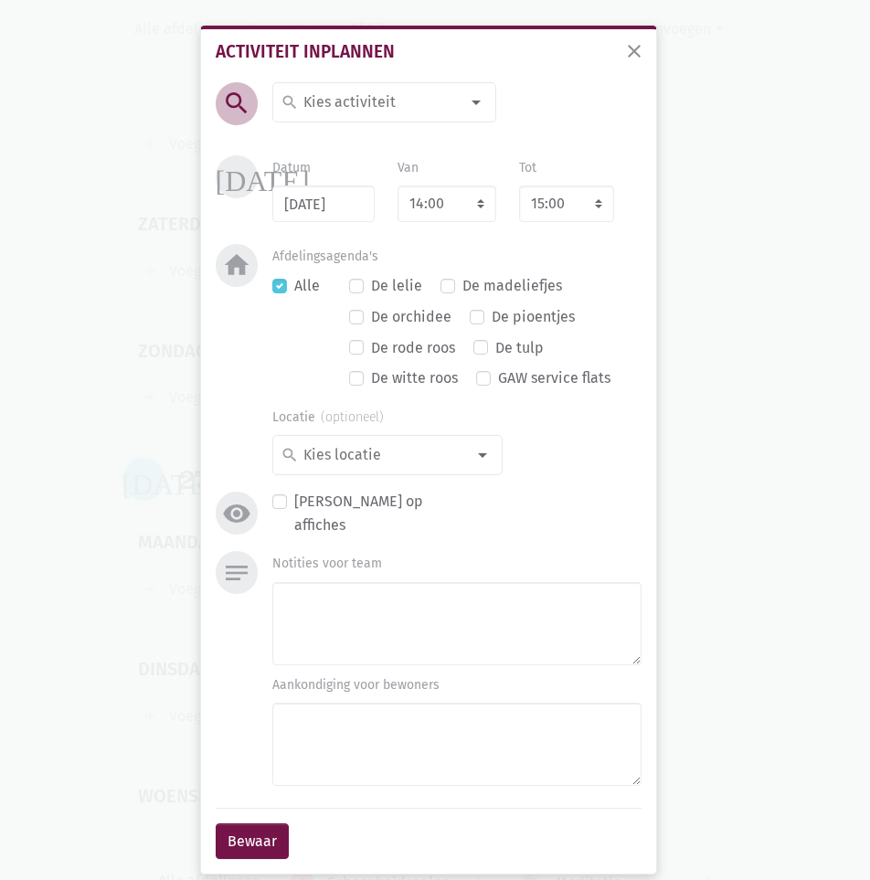
click at [365, 105] on input at bounding box center [380, 103] width 158 height 24
type input "zitd"
click at [387, 167] on span "Zitdansen" at bounding box center [392, 170] width 223 height 24
click at [266, 832] on button "Bewaar" at bounding box center [252, 842] width 73 height 37
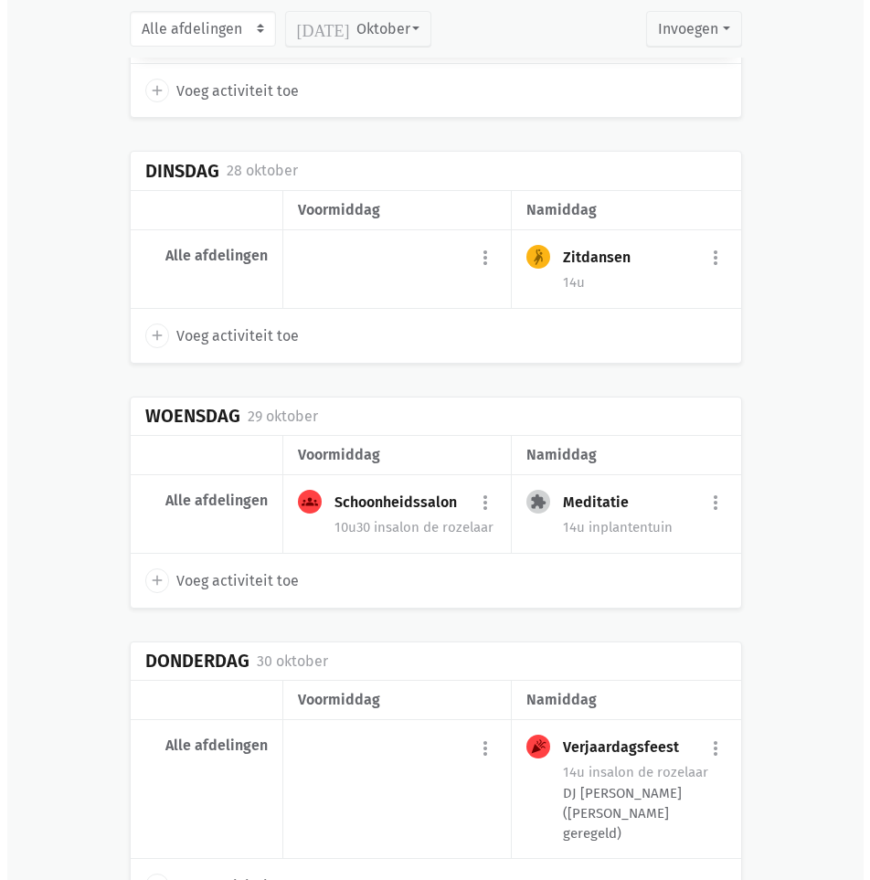
scroll to position [9098, 0]
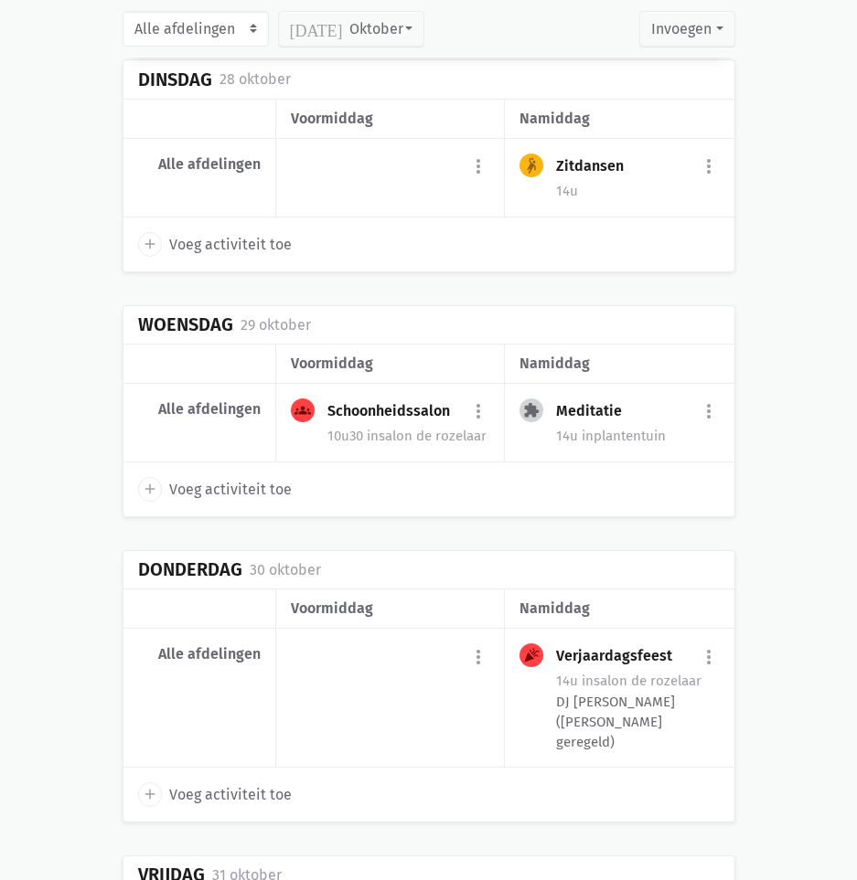
click at [248, 783] on span "Voeg activiteit toe" at bounding box center [230, 795] width 122 height 24
select select "14:00"
select select "15:00"
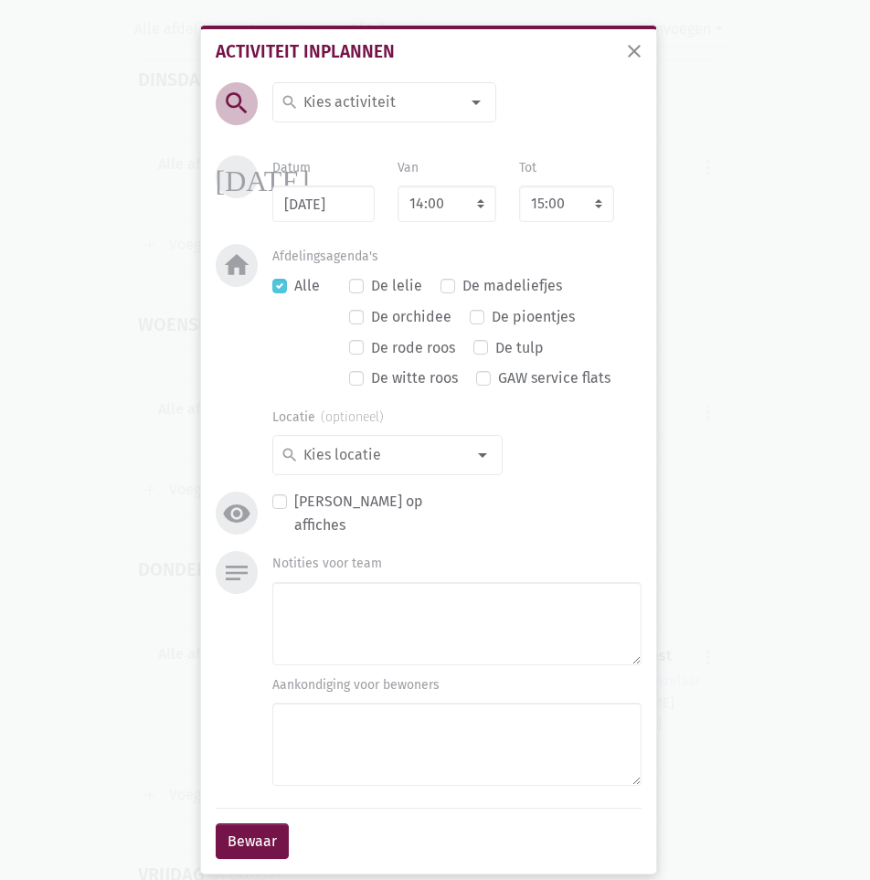
click at [374, 105] on input at bounding box center [380, 103] width 158 height 24
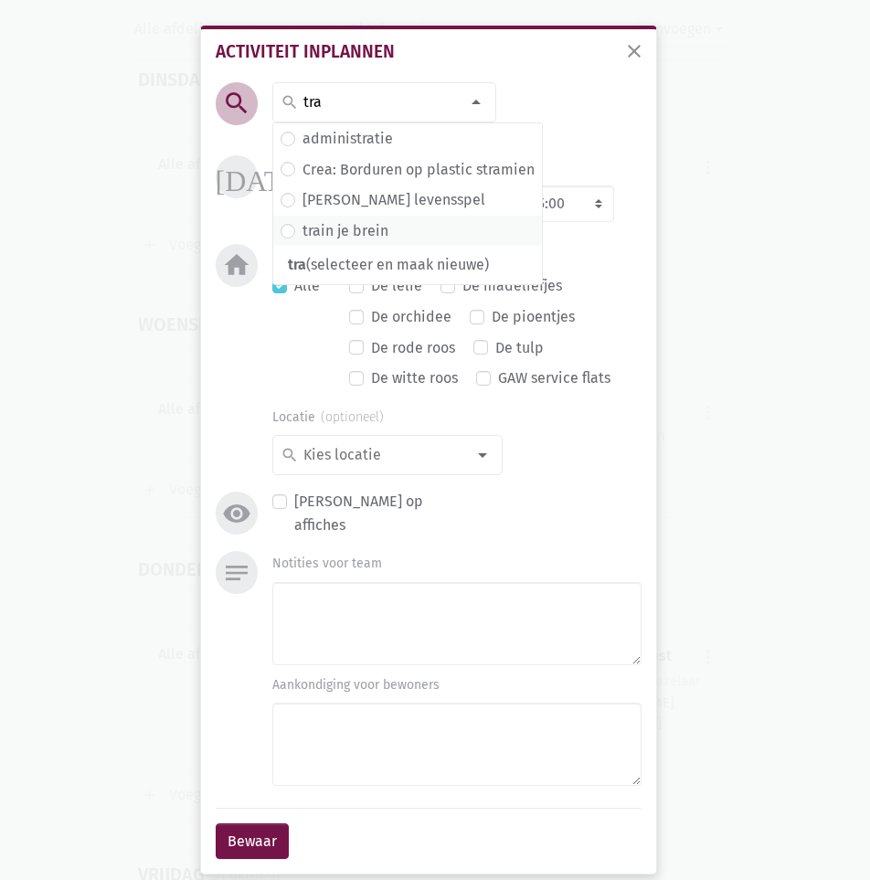
type input "tra"
click at [335, 229] on label "train je brein" at bounding box center [346, 231] width 86 height 24
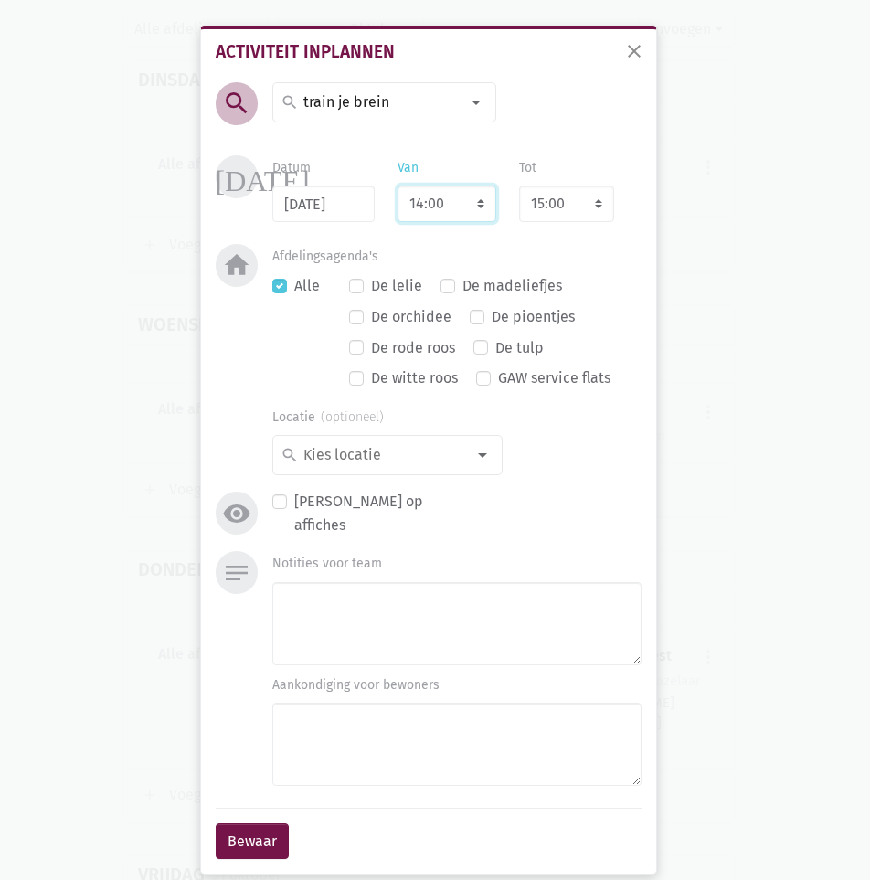
drag, startPoint x: 455, startPoint y: 213, endPoint x: 450, endPoint y: 221, distance: 9.9
click at [455, 213] on select "7:00 7:15 7:30 7:45 8:00 8:15 8:30 8:45 9:00 9:15 9:30 9:45 10:00 10:15 10:30 1…" at bounding box center [447, 204] width 99 height 37
select select "10:30"
click at [398, 186] on select "7:00 7:15 7:30 7:45 8:00 8:15 8:30 8:45 9:00 9:15 9:30 9:45 10:00 10:15 10:30 1…" at bounding box center [447, 204] width 99 height 37
click at [623, 335] on div "De lelie De madeliefjes De orchidee De pioentjes De rode roos De tulp De witte …" at bounding box center [495, 335] width 292 height 122
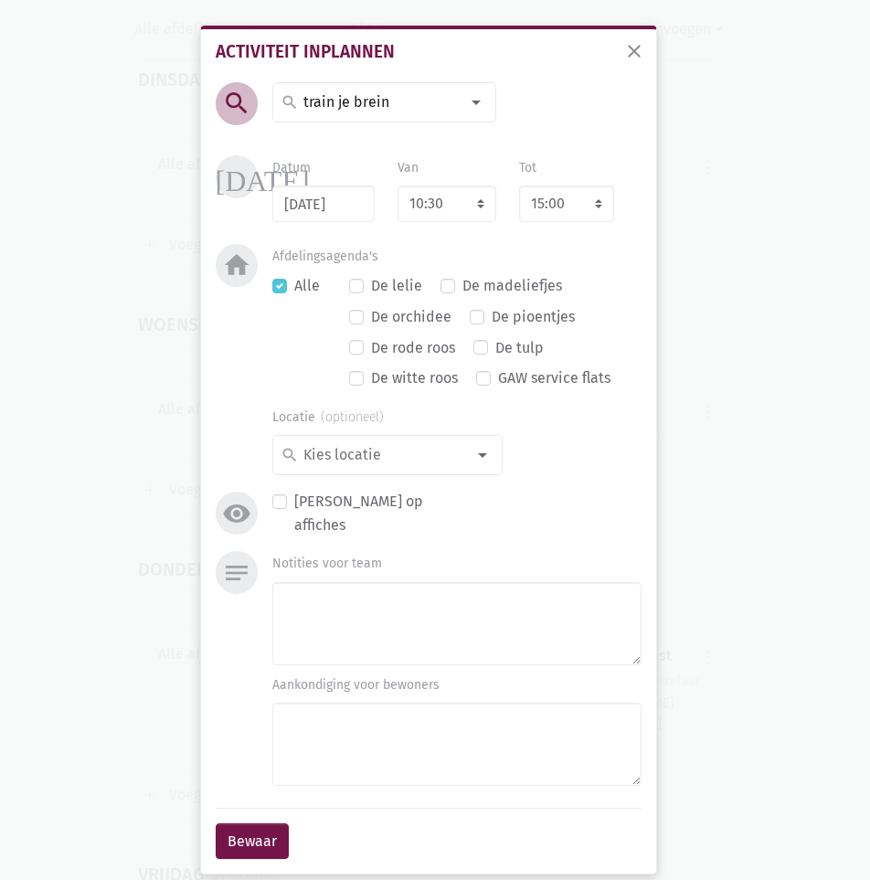
select select "11:30"
click at [256, 830] on button "Bewaar" at bounding box center [252, 842] width 73 height 37
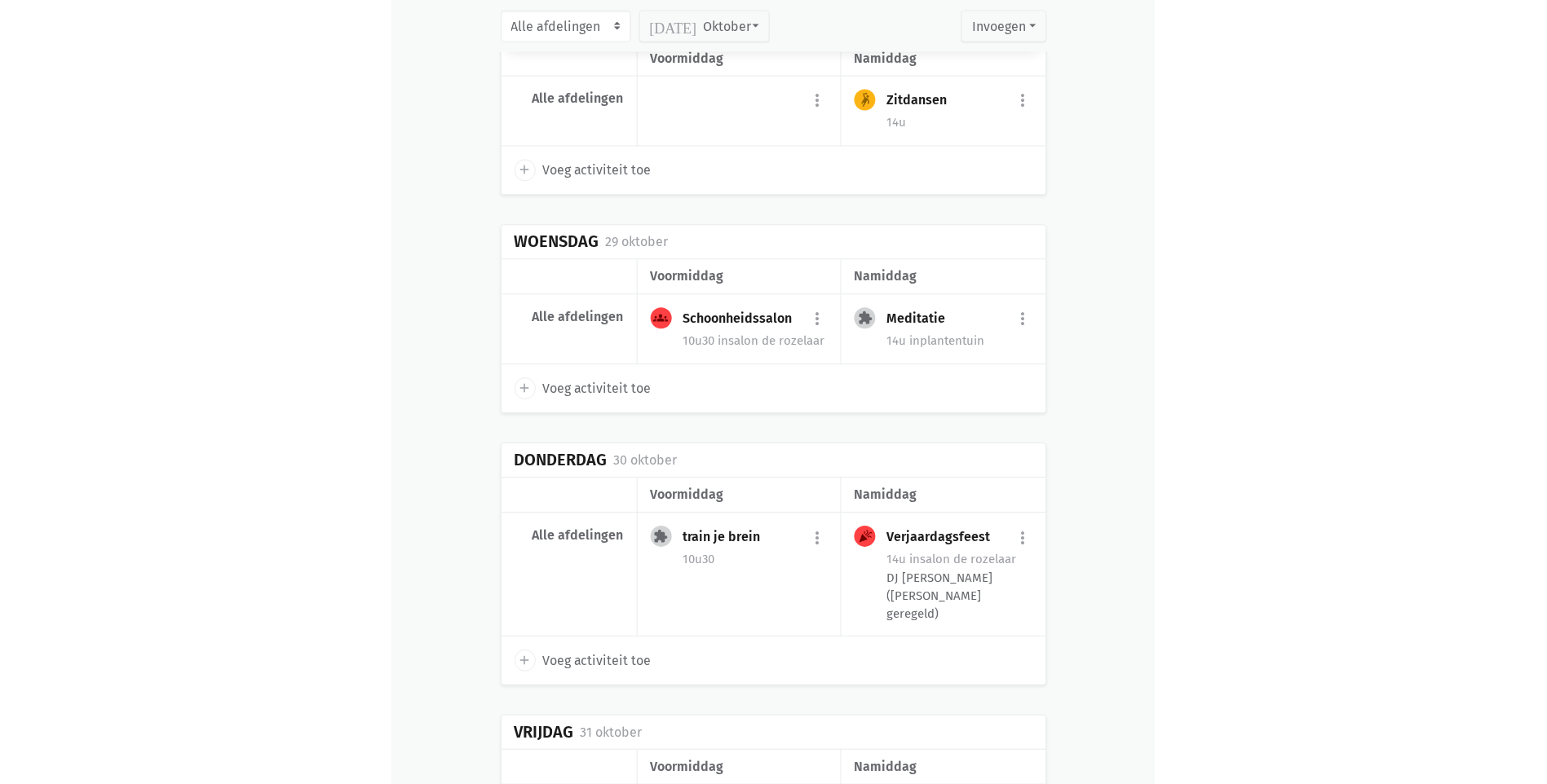
scroll to position [8244, 0]
